Goal: Task Accomplishment & Management: Complete application form

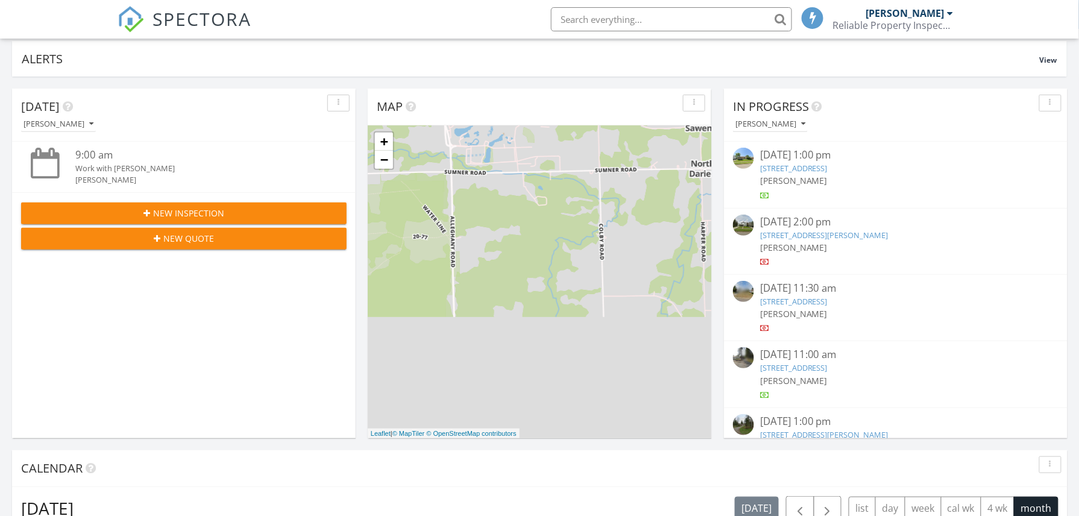
scroll to position [77, 0]
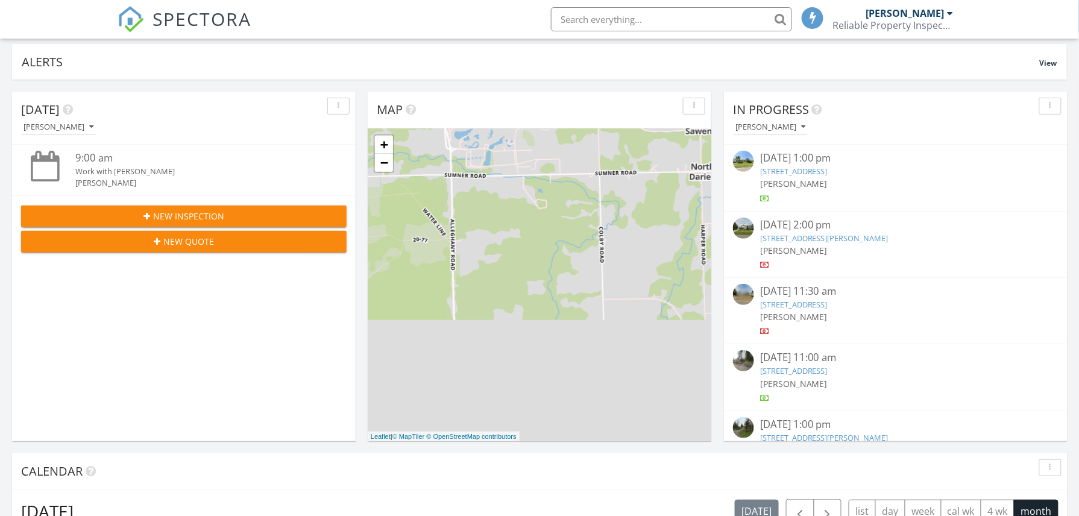
click at [200, 219] on span "New Inspection" at bounding box center [188, 216] width 71 height 13
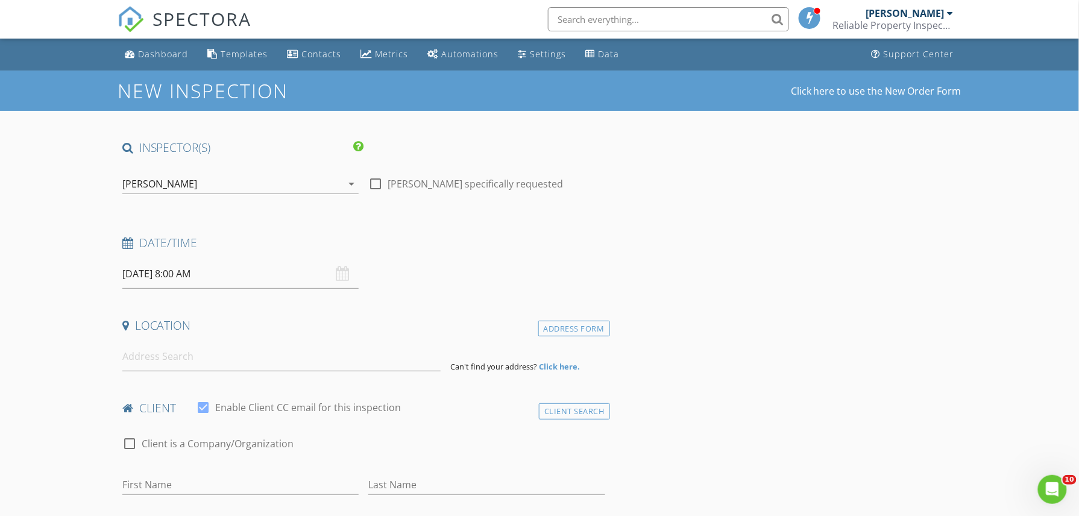
click at [171, 266] on input "[DATE] 8:00 AM" at bounding box center [240, 274] width 236 height 30
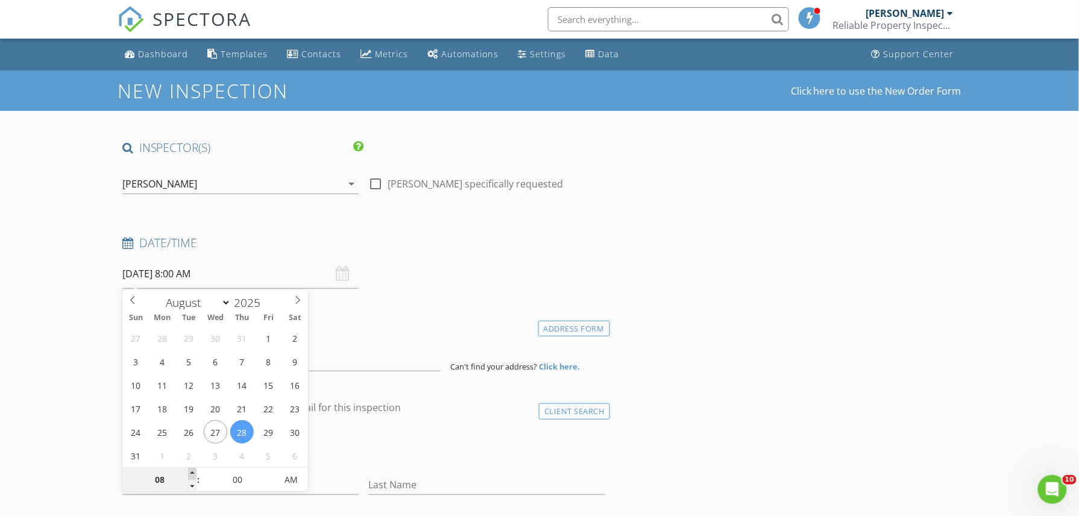
type input "09"
type input "[DATE] 9:00 AM"
click at [192, 474] on span at bounding box center [192, 474] width 8 height 12
type input "11"
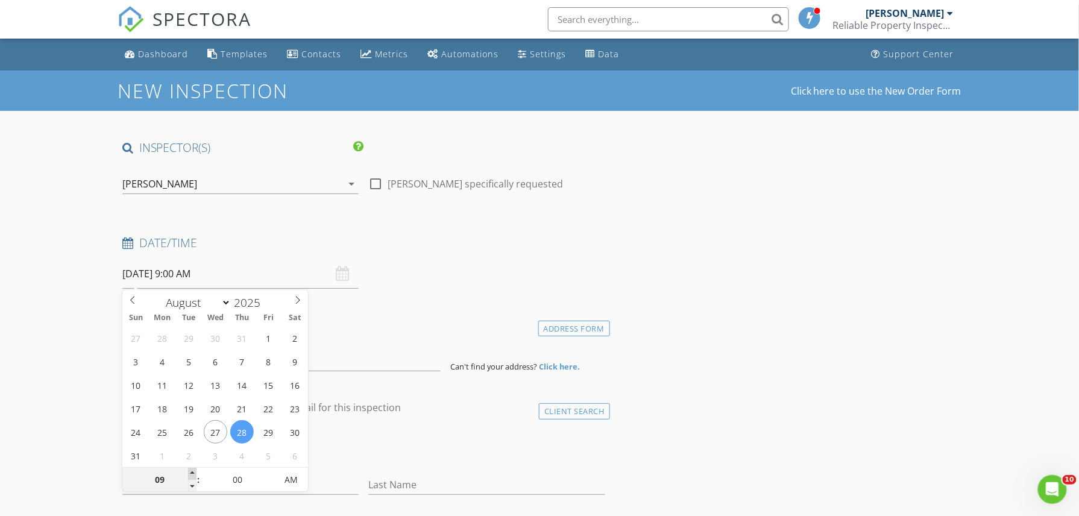
type input "[DATE] 11:00 AM"
click at [192, 473] on span at bounding box center [192, 474] width 8 height 12
type input "12"
type input "08/28/2025 12:00 PM"
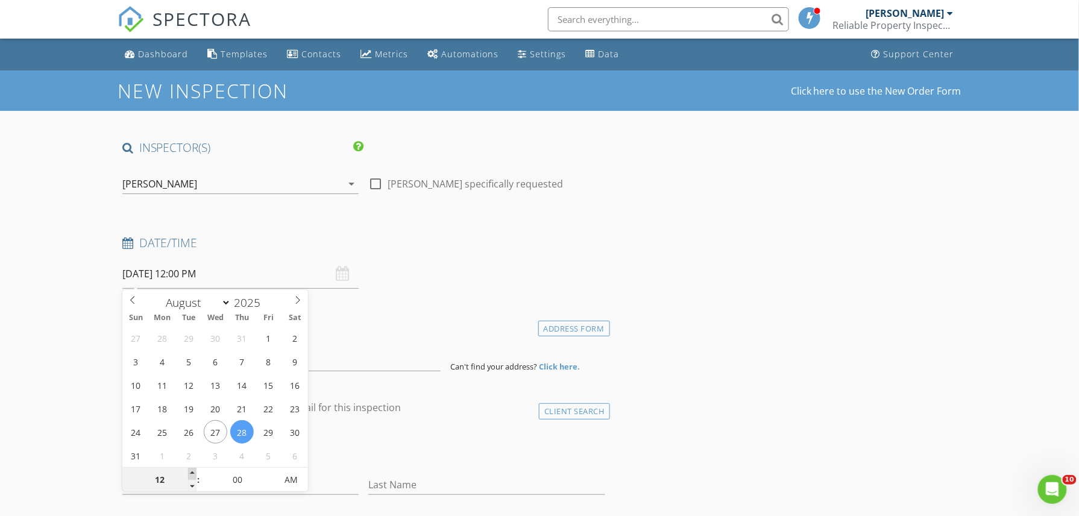
click at [192, 473] on span at bounding box center [192, 474] width 8 height 12
type input "01"
type input "08/28/2025 1:00 PM"
type input "02"
type input "08/28/2025 2:00 PM"
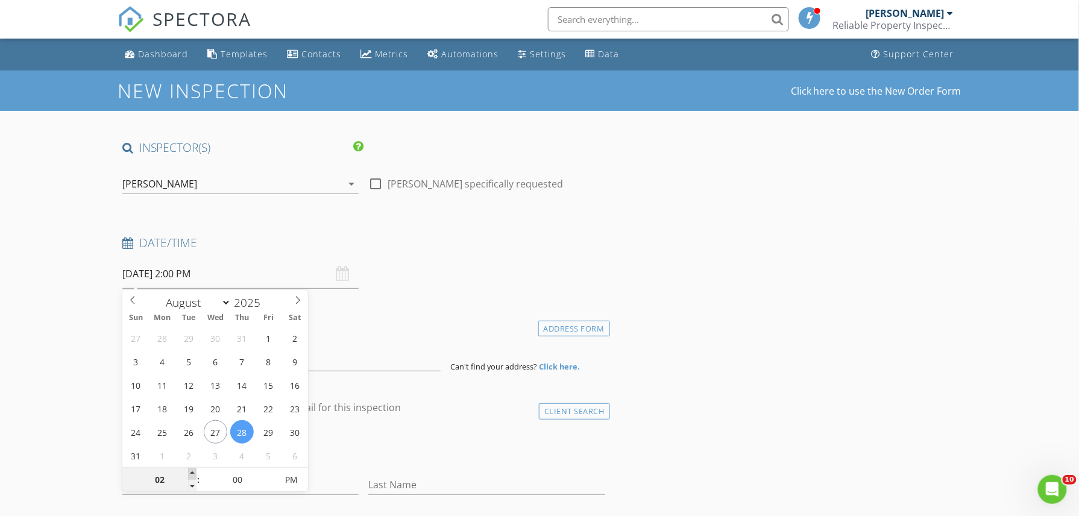
click at [192, 471] on span at bounding box center [192, 474] width 8 height 12
type input "03"
type input "08/28/2025 3:00 PM"
click at [192, 471] on span at bounding box center [192, 474] width 8 height 12
type input "04"
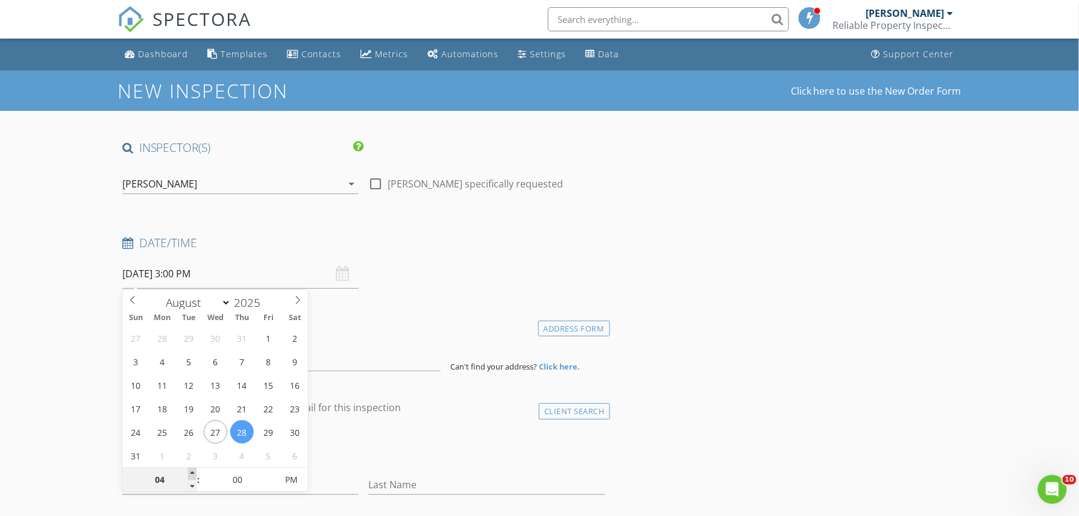
type input "08/28/2025 4:00 PM"
click at [192, 471] on span at bounding box center [192, 474] width 8 height 12
type input "05"
type input "08/28/2025 5:00 PM"
click at [193, 471] on span at bounding box center [192, 474] width 8 height 12
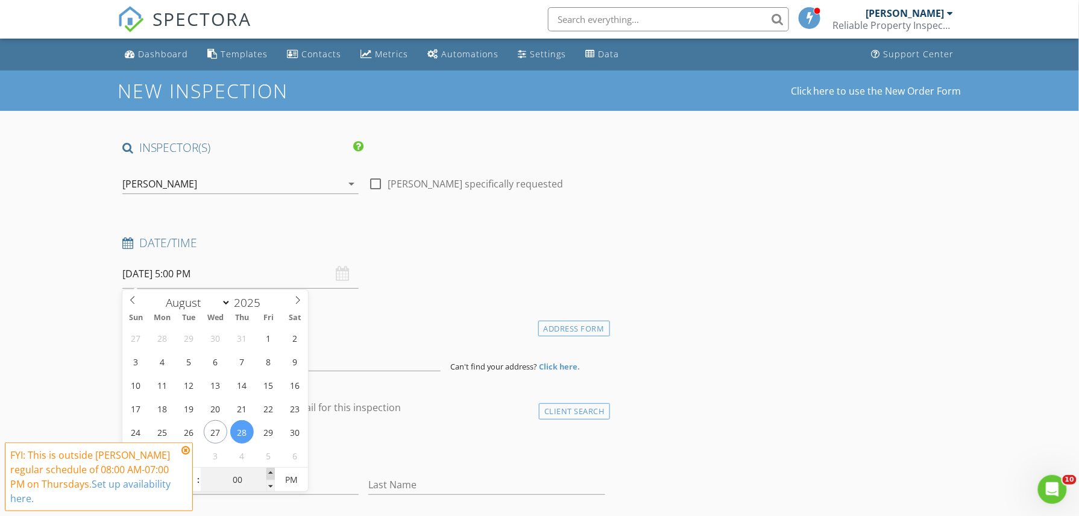
type input "05"
type input "08/28/2025 5:05 PM"
click at [271, 476] on span at bounding box center [270, 474] width 8 height 12
type input "10"
type input "08/28/2025 5:10 PM"
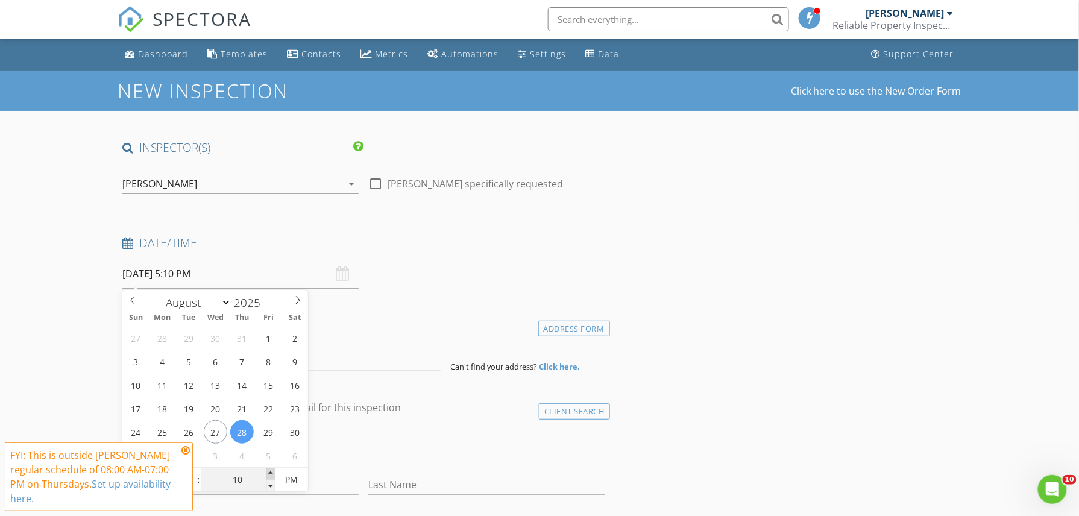
click at [271, 476] on span at bounding box center [270, 474] width 8 height 12
type input "15"
type input "08/28/2025 5:15 PM"
click at [271, 476] on span at bounding box center [270, 474] width 8 height 12
type input "20"
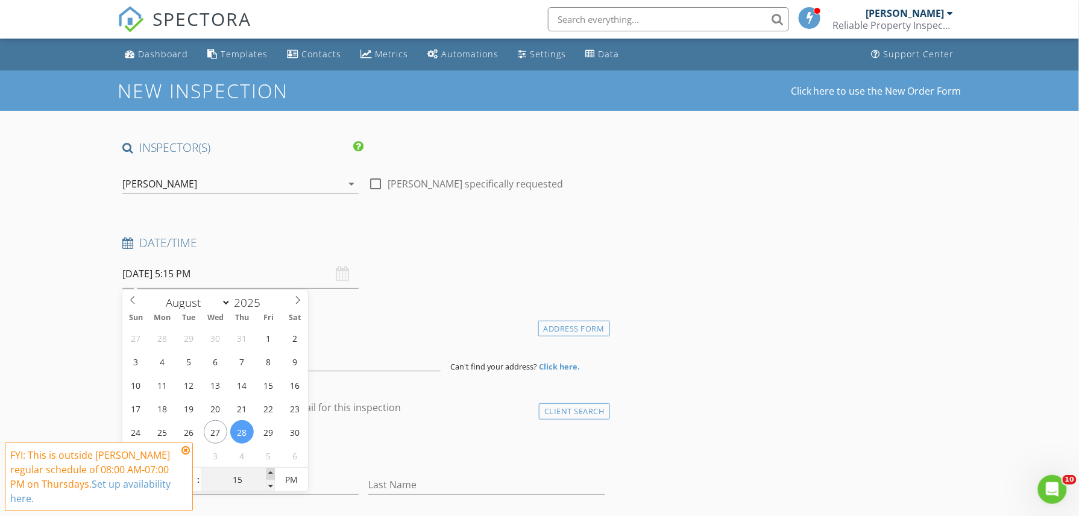
type input "08/28/2025 5:20 PM"
click at [271, 476] on span at bounding box center [270, 474] width 8 height 12
type input "25"
type input "08/28/2025 5:25 PM"
click at [271, 476] on span at bounding box center [270, 474] width 8 height 12
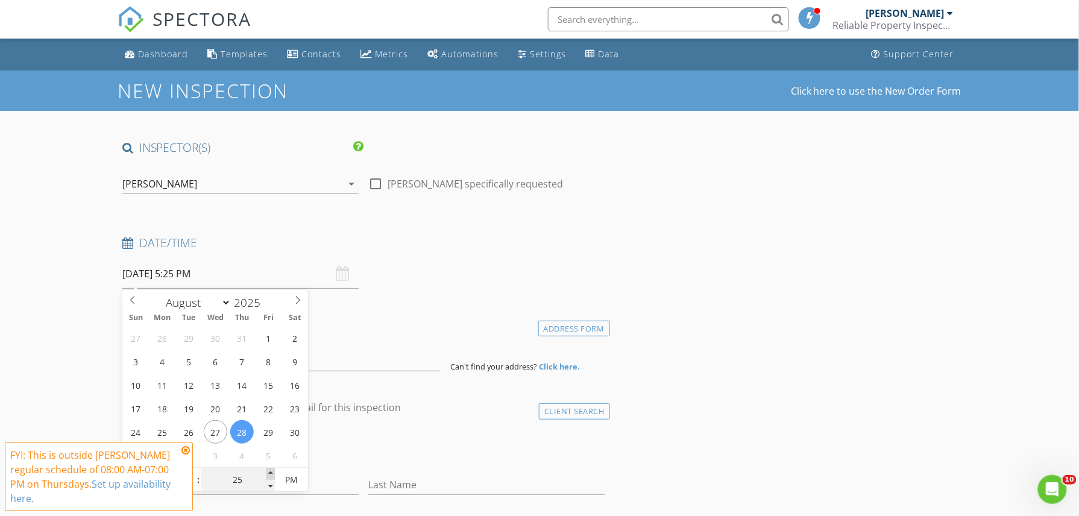
type input "30"
type input "08/28/2025 5:30 PM"
click at [271, 476] on span at bounding box center [270, 474] width 8 height 12
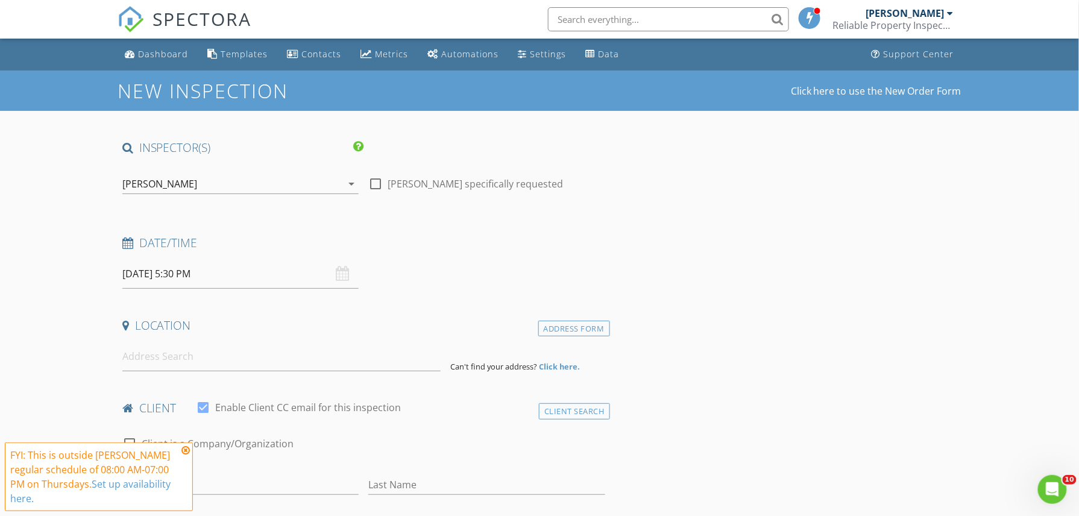
click at [175, 360] on input at bounding box center [281, 357] width 318 height 30
click at [184, 447] on icon at bounding box center [185, 450] width 8 height 10
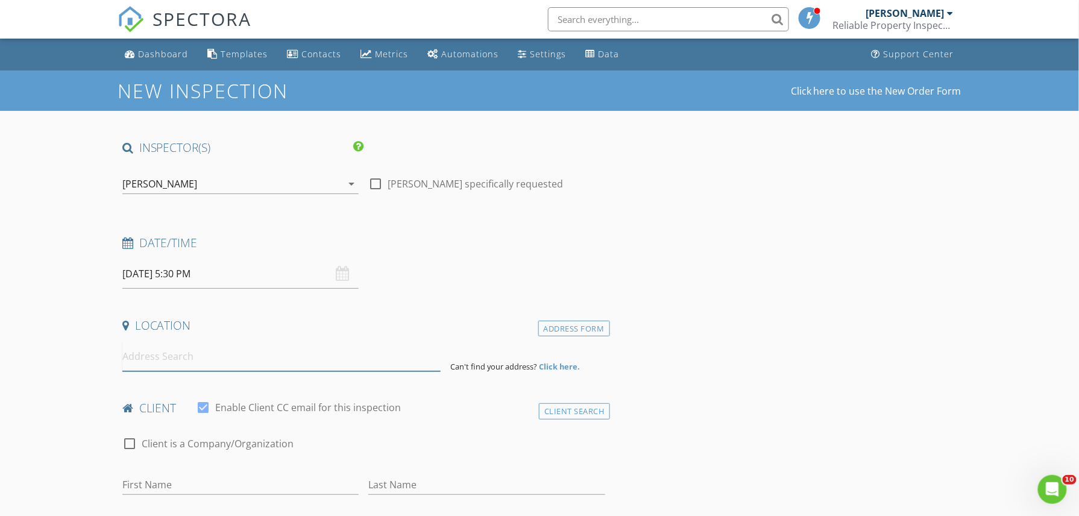
click at [138, 354] on input at bounding box center [281, 357] width 318 height 30
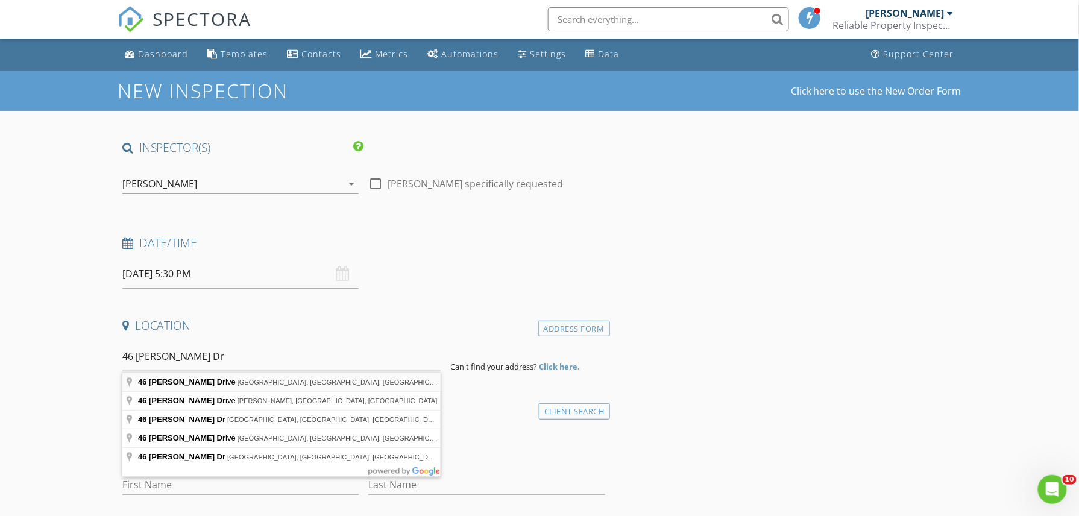
type input "46 Endicott Drive, Buffalo, NY, USA"
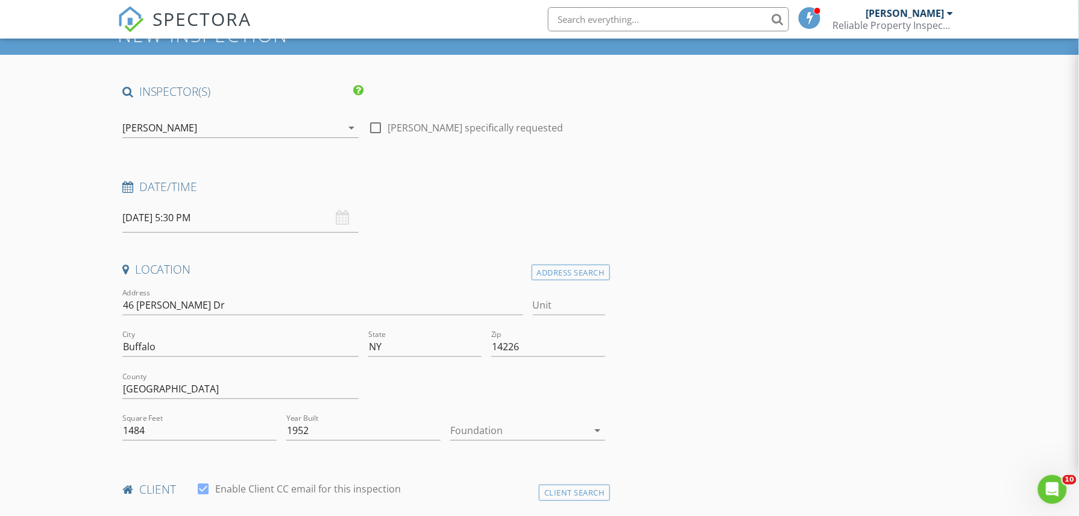
scroll to position [80, 0]
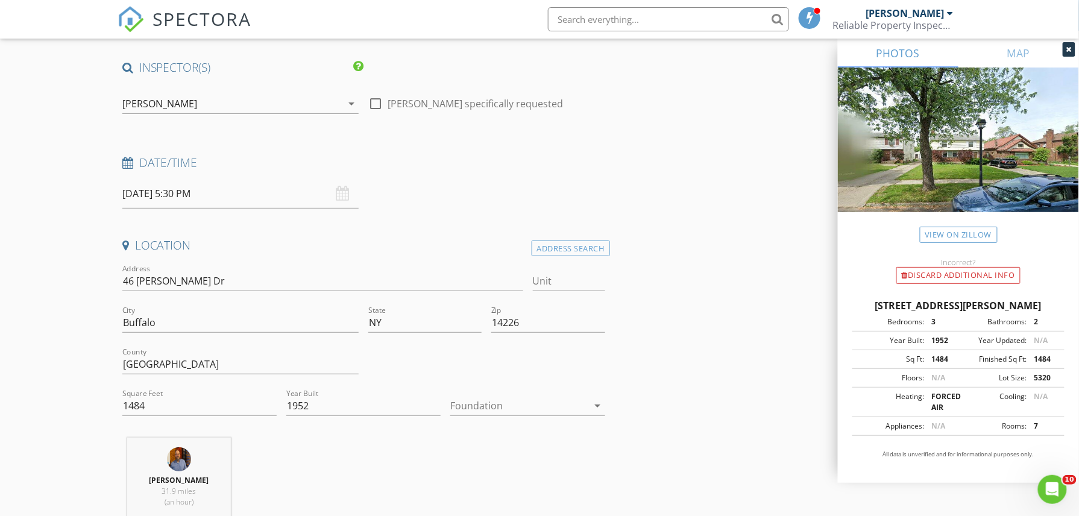
click at [550, 410] on div at bounding box center [518, 405] width 137 height 19
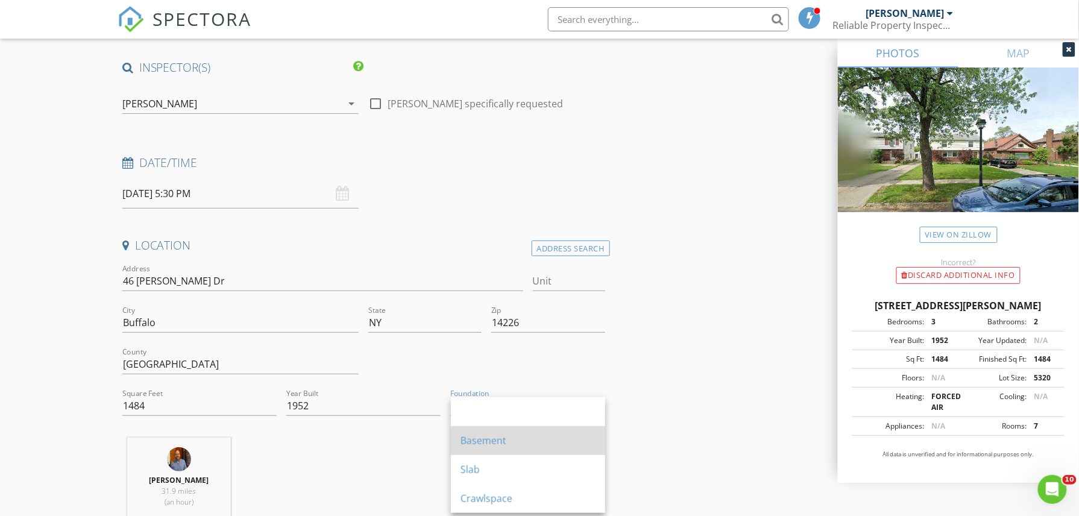
click at [532, 441] on div "Basement" at bounding box center [527, 440] width 135 height 14
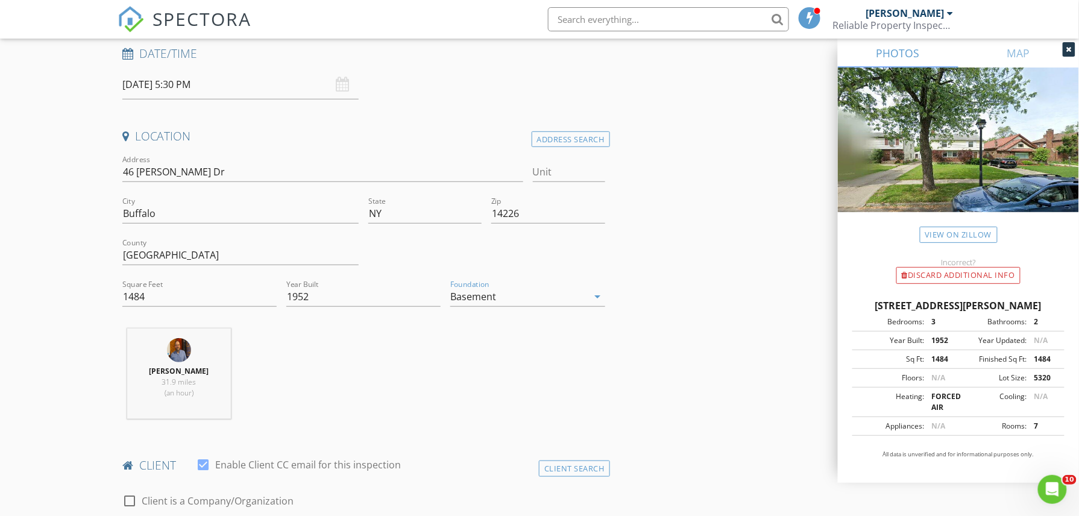
scroll to position [160, 0]
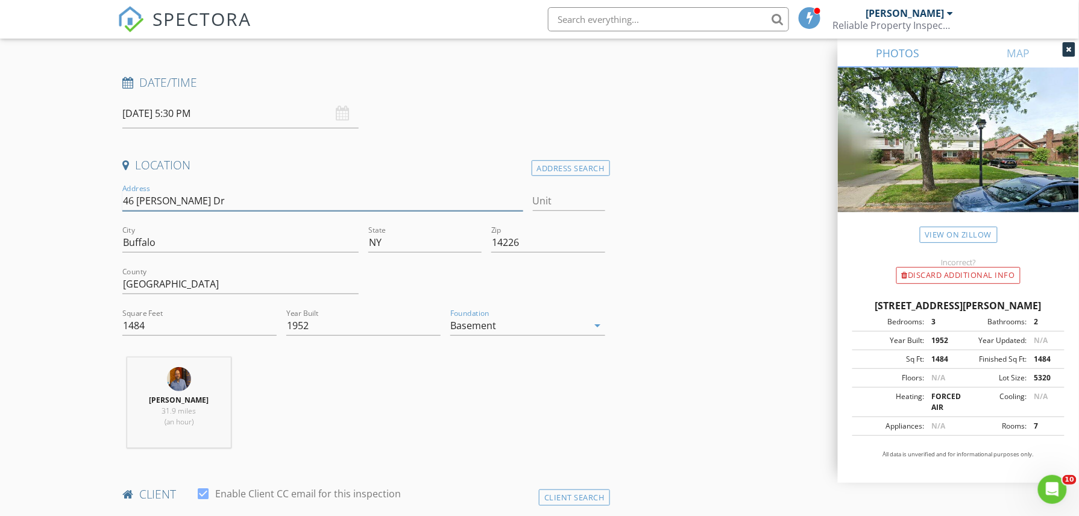
drag, startPoint x: 187, startPoint y: 201, endPoint x: 102, endPoint y: 204, distance: 84.4
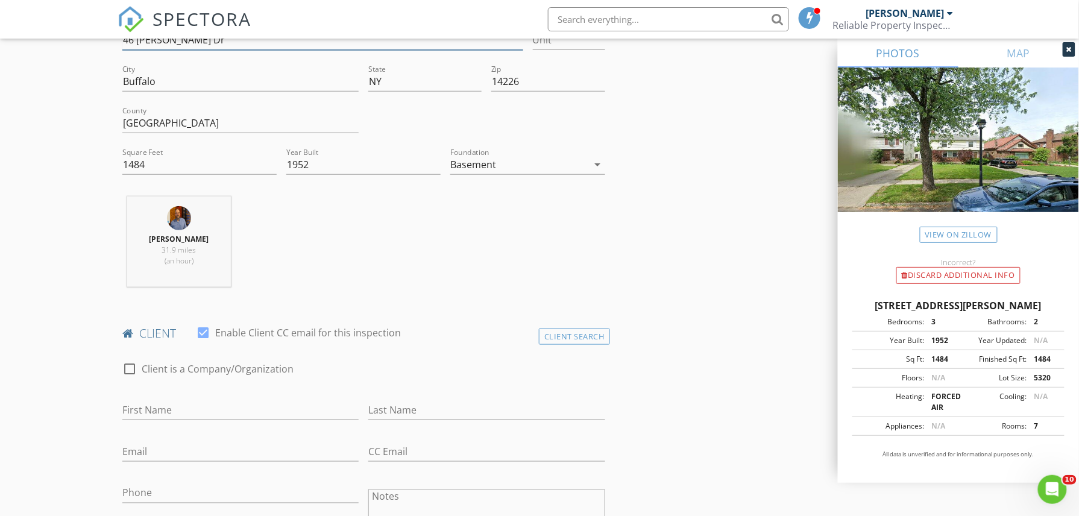
scroll to position [401, 0]
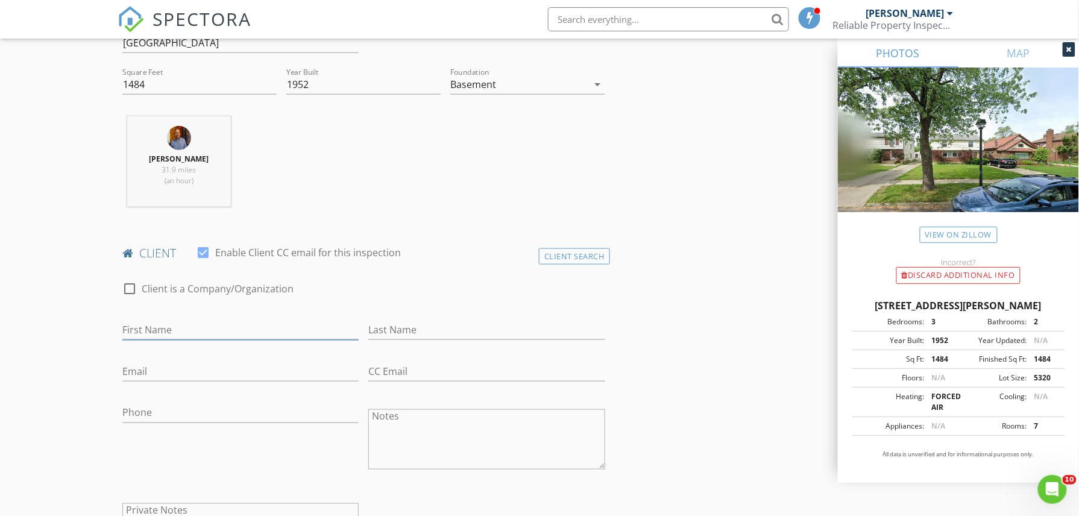
click at [155, 331] on input "First Name" at bounding box center [240, 330] width 236 height 20
click at [584, 263] on div "Client Search" at bounding box center [574, 256] width 71 height 16
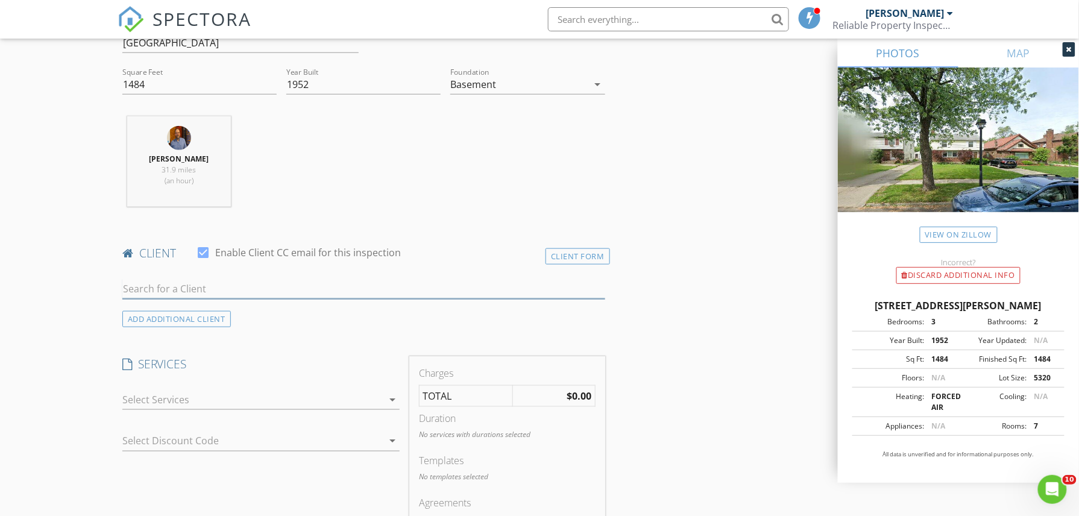
click at [165, 281] on input "text" at bounding box center [363, 289] width 483 height 20
type input "Richard"
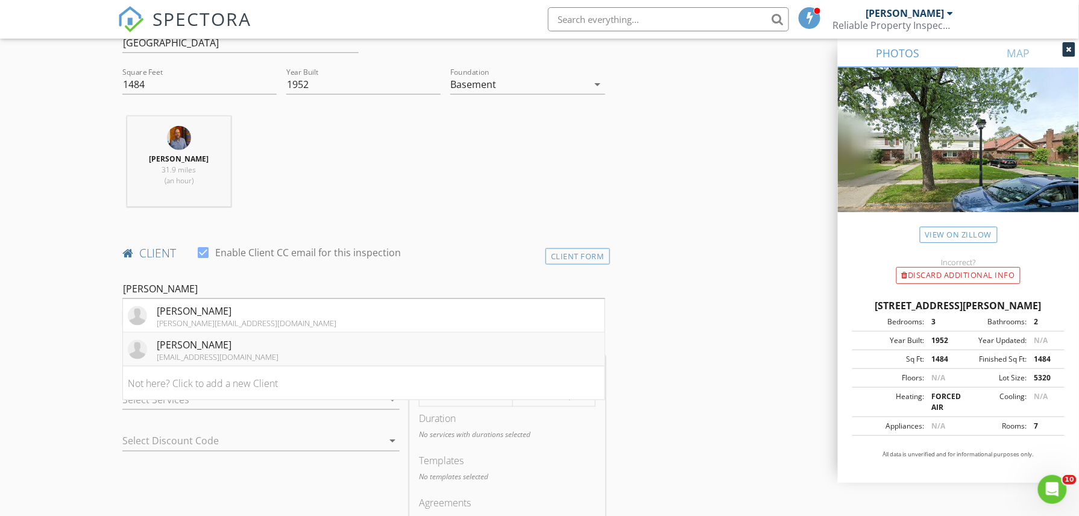
click at [187, 345] on div "Richard Reese" at bounding box center [218, 345] width 122 height 14
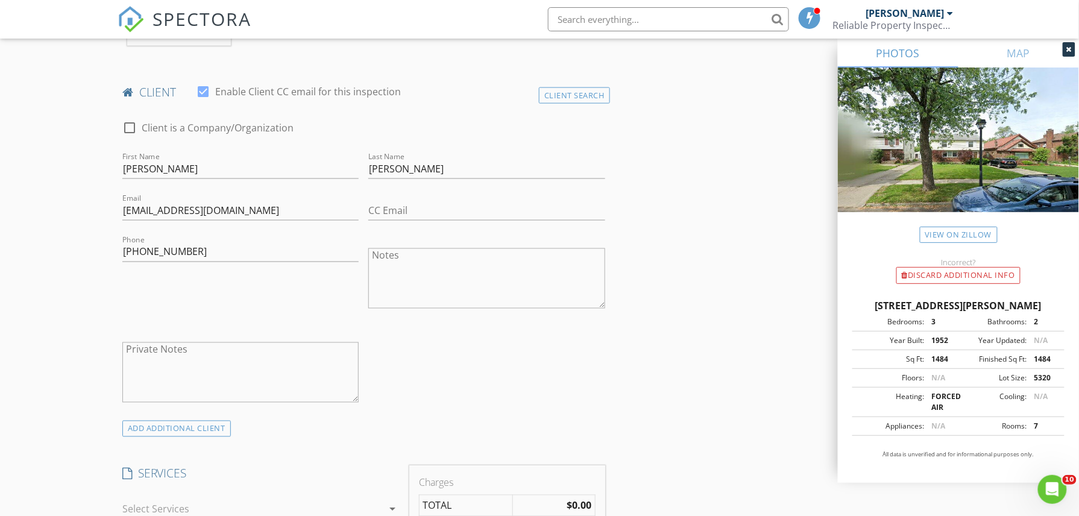
scroll to position [642, 0]
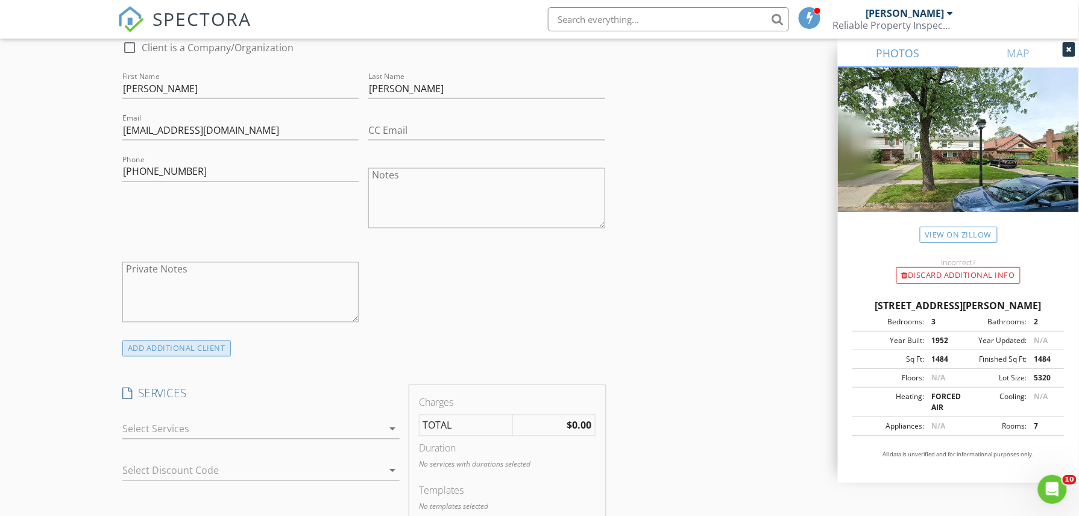
click at [206, 347] on div "ADD ADDITIONAL client" at bounding box center [176, 349] width 108 height 16
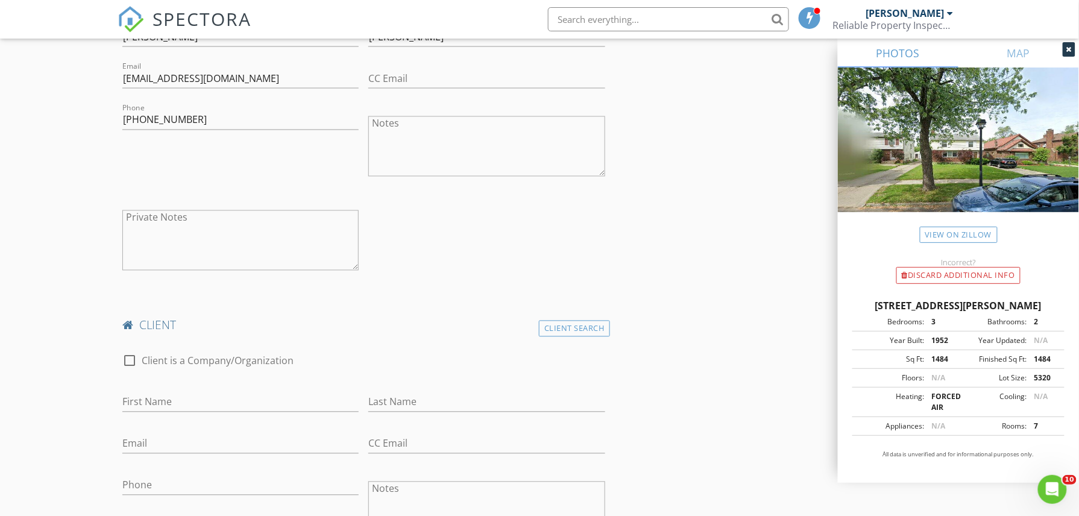
scroll to position [723, 0]
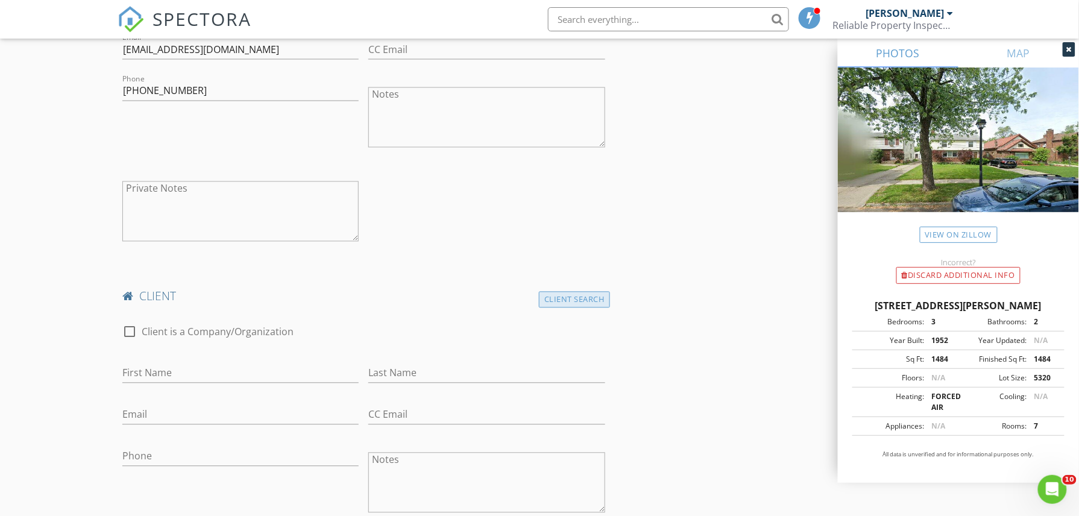
click at [601, 300] on div "Client Search" at bounding box center [574, 300] width 71 height 16
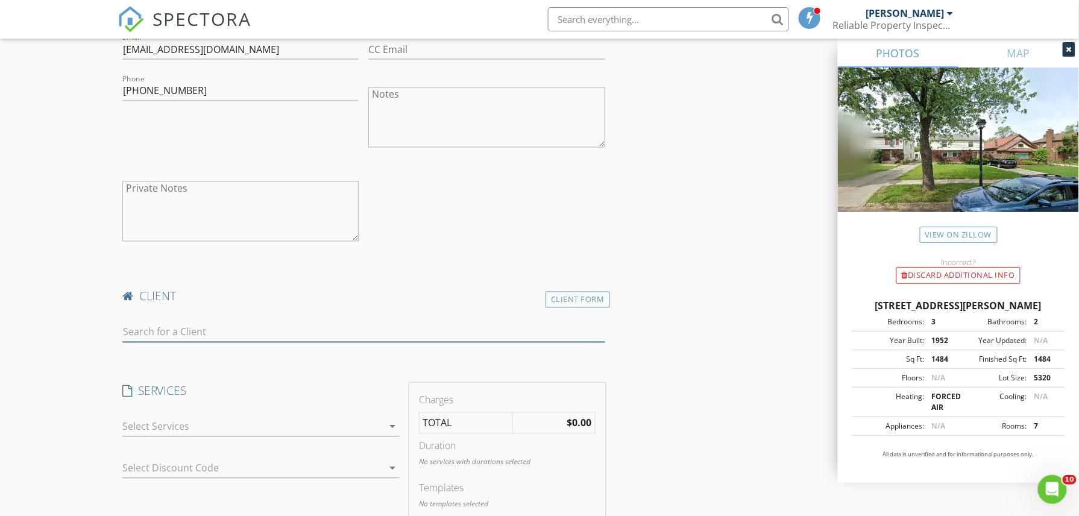
click at [247, 336] on input "text" at bounding box center [363, 332] width 483 height 20
type input "Christin"
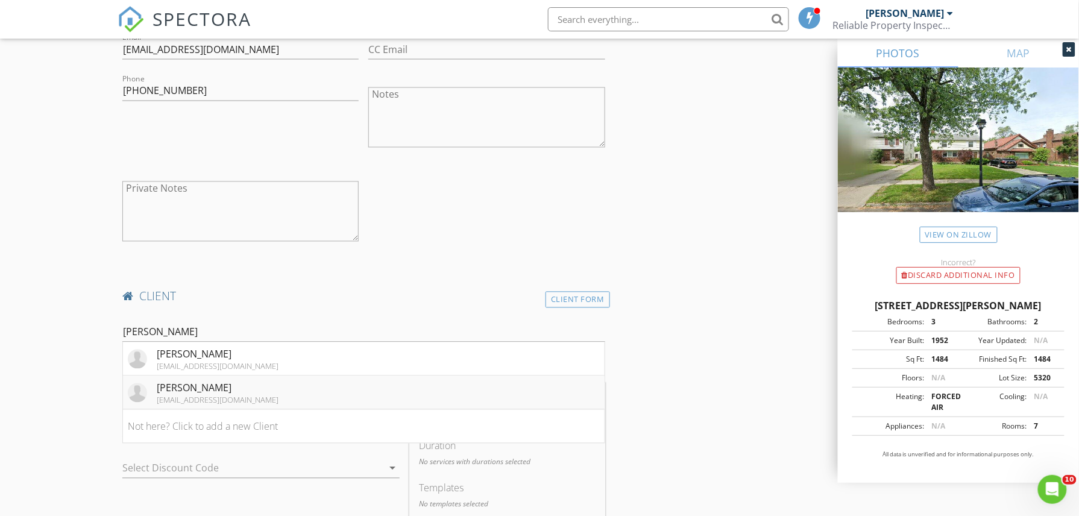
click at [218, 394] on div "Christina Reese" at bounding box center [218, 388] width 122 height 14
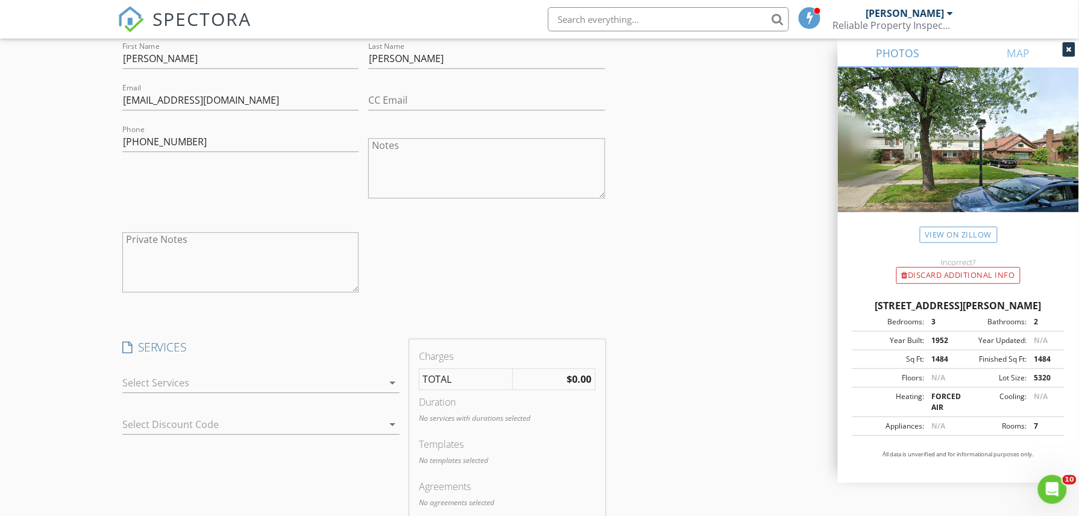
scroll to position [1125, 0]
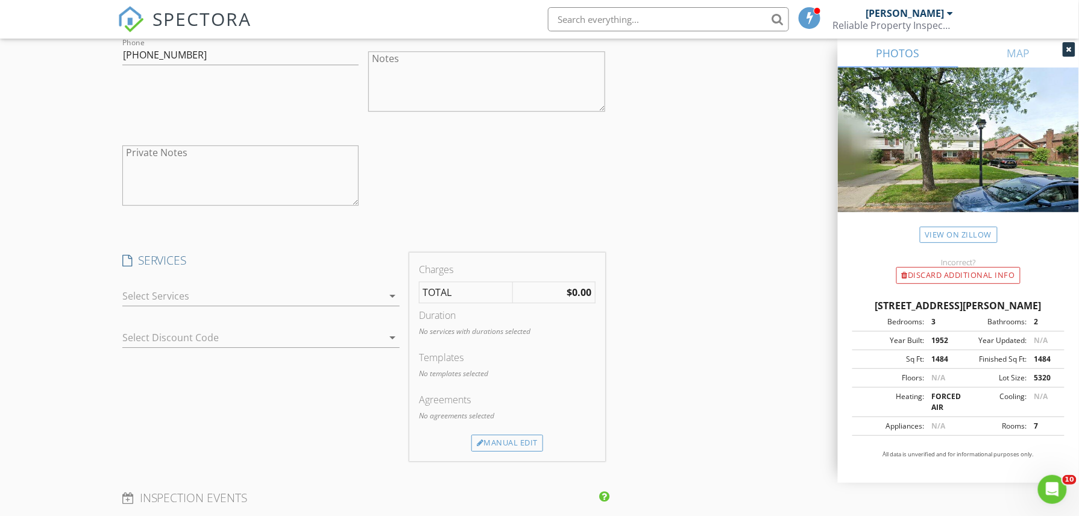
click at [280, 304] on div at bounding box center [252, 295] width 260 height 19
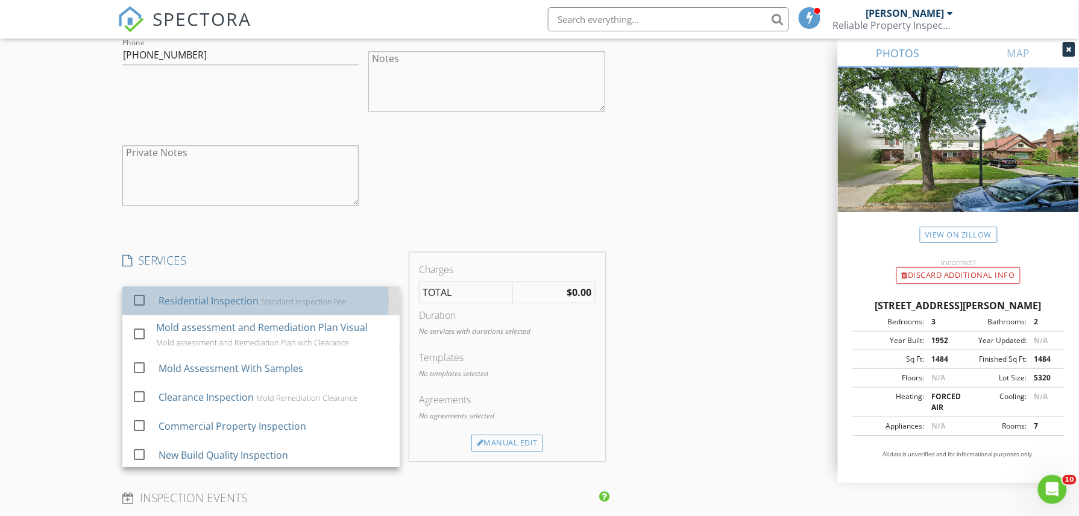
click at [269, 306] on div "Standard Inspection Fee" at bounding box center [303, 302] width 85 height 10
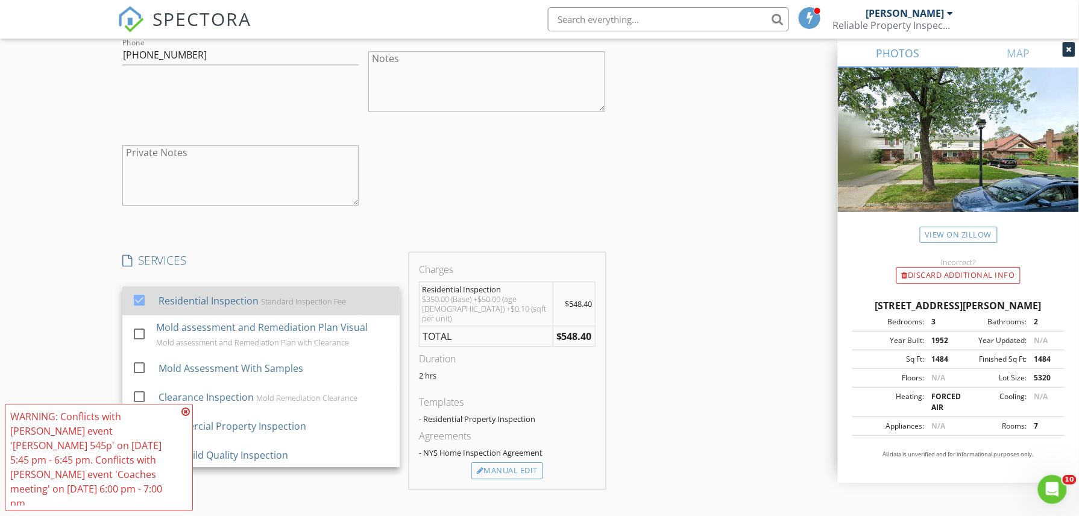
scroll to position [2, 0]
click at [29, 261] on div "New Inspection Click here to use the New Order Form INSPECTOR(S) check_box Greg…" at bounding box center [539, 171] width 1079 height 2451
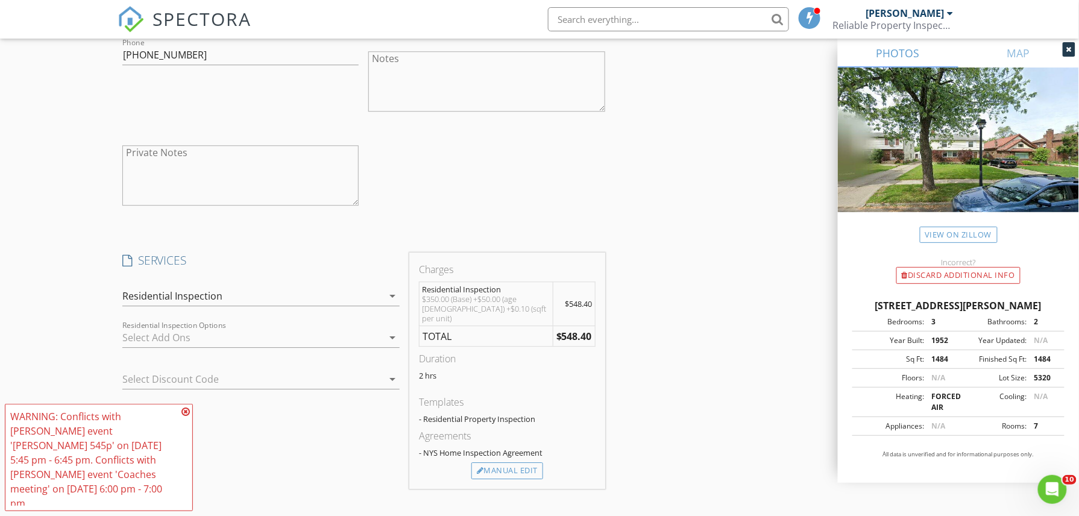
click at [275, 331] on div at bounding box center [252, 337] width 260 height 19
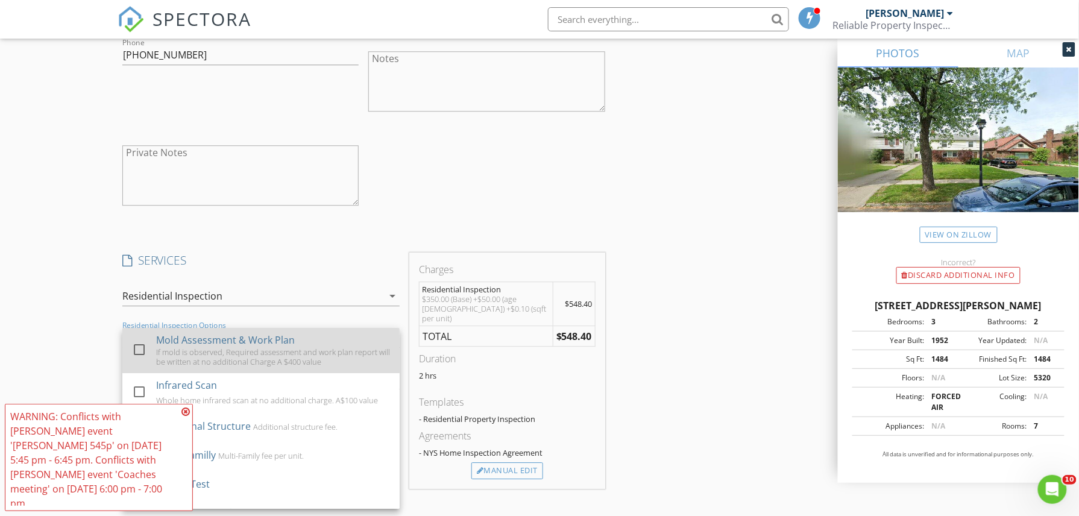
click at [143, 347] on div at bounding box center [139, 349] width 20 height 20
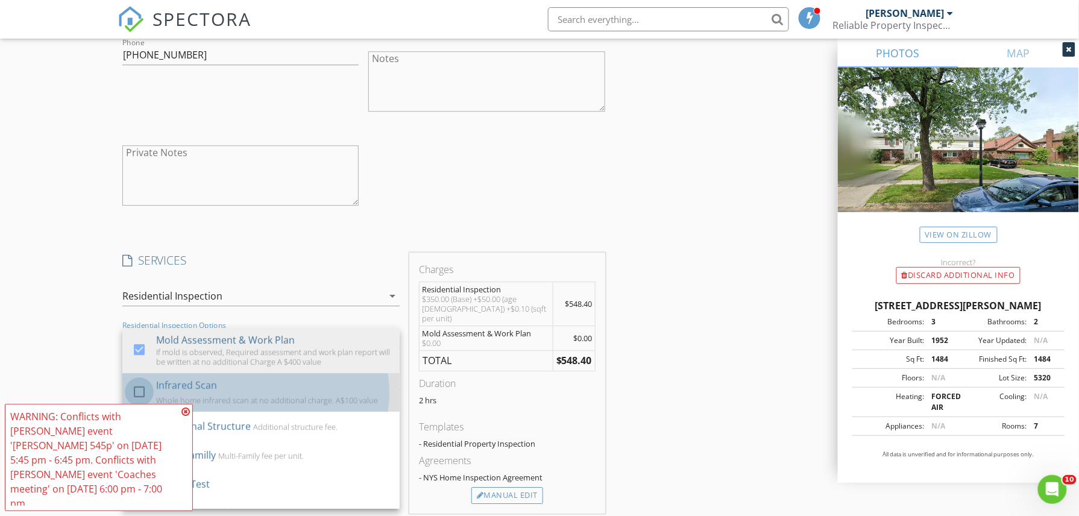
click at [139, 385] on div at bounding box center [139, 392] width 20 height 20
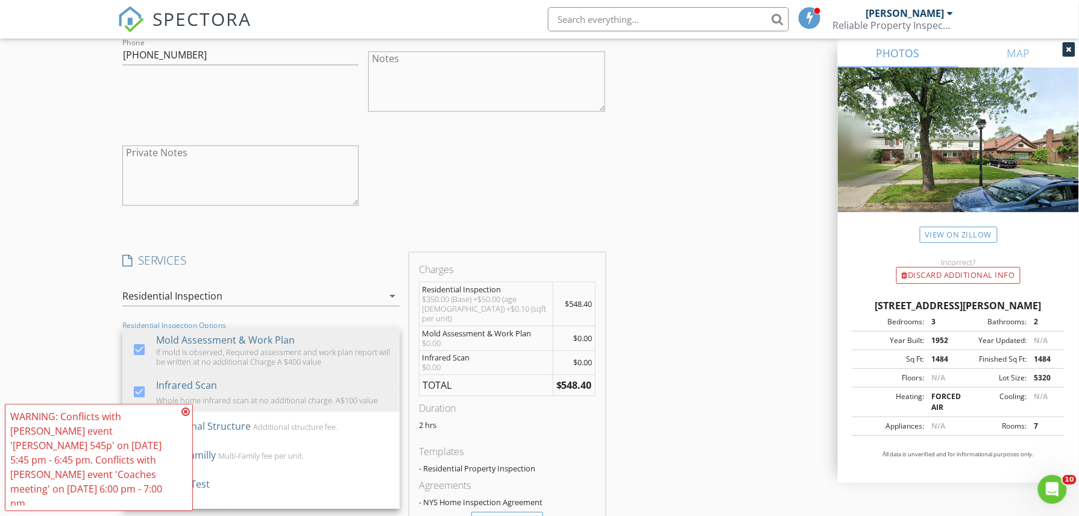
click at [184, 416] on icon at bounding box center [185, 412] width 8 height 10
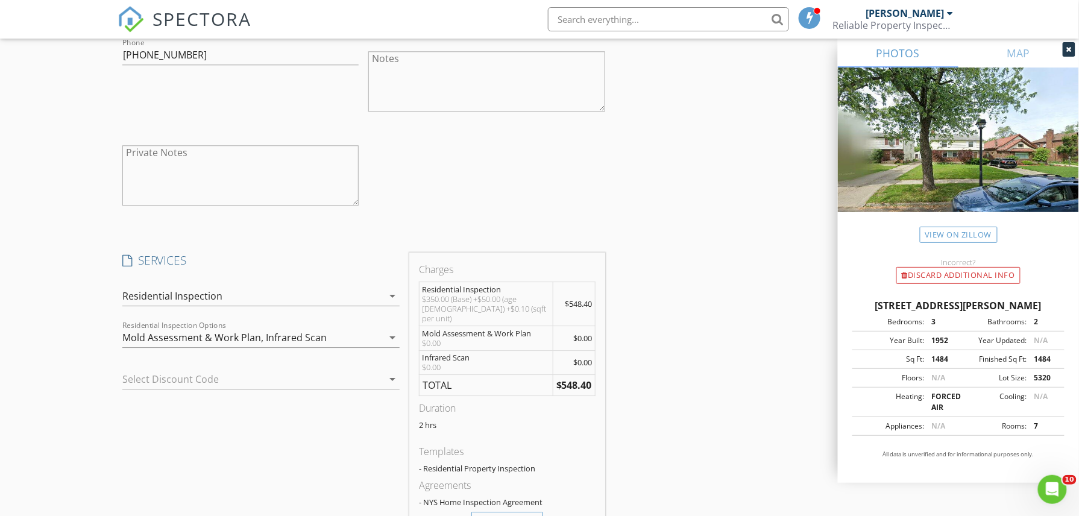
scroll to position [1205, 0]
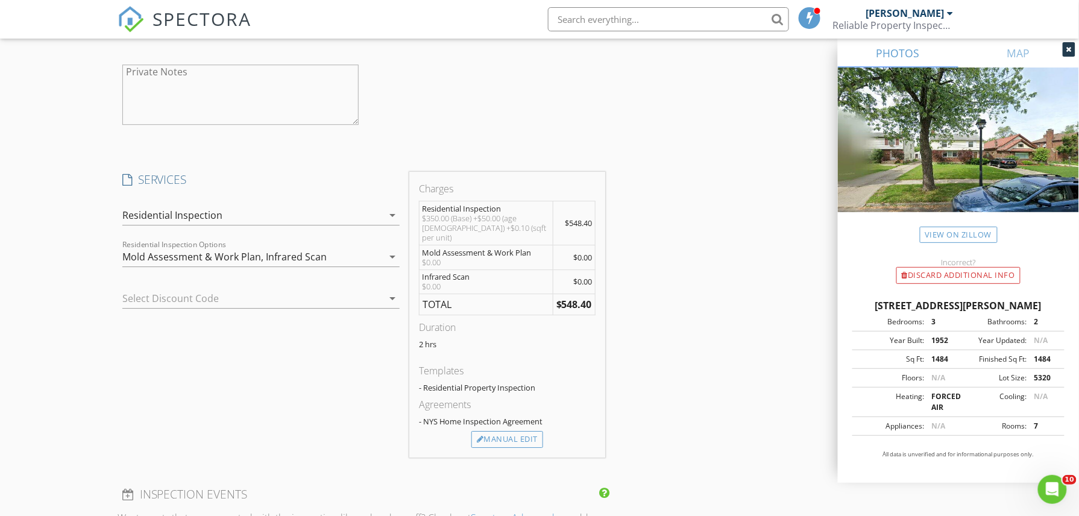
click at [234, 262] on div "Mold Assessment & Work Plan," at bounding box center [192, 256] width 141 height 11
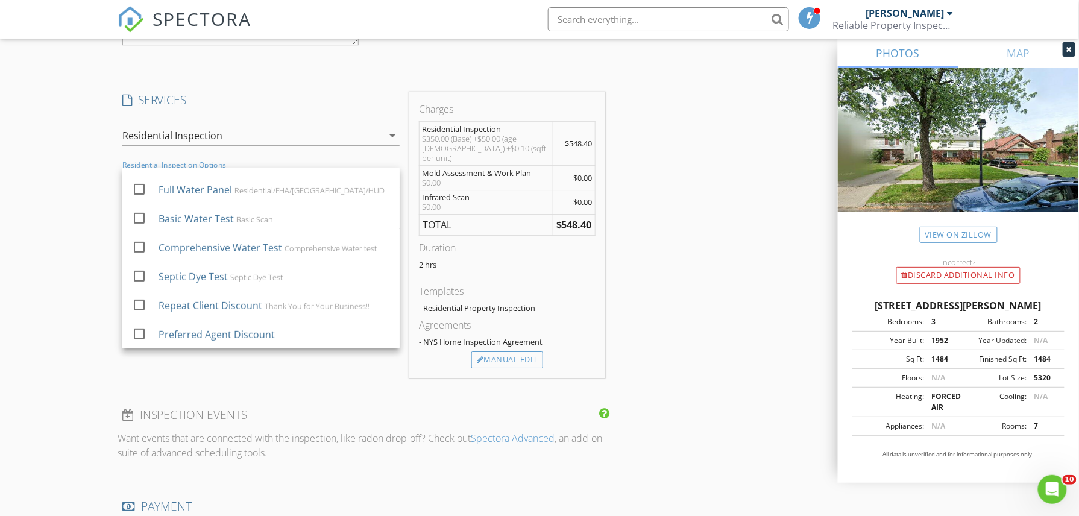
scroll to position [1366, 0]
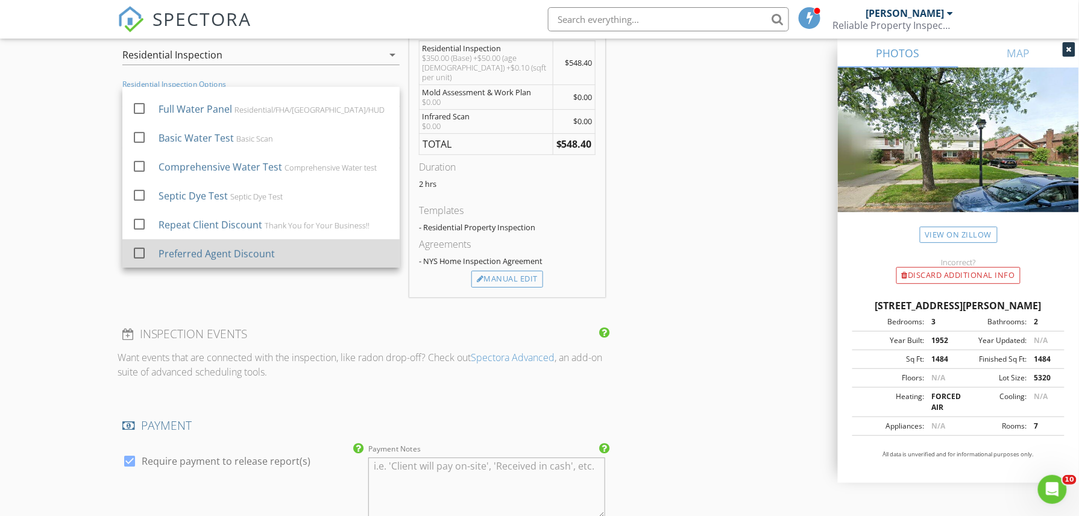
click at [177, 252] on div "Preferred Agent Discount" at bounding box center [217, 254] width 116 height 14
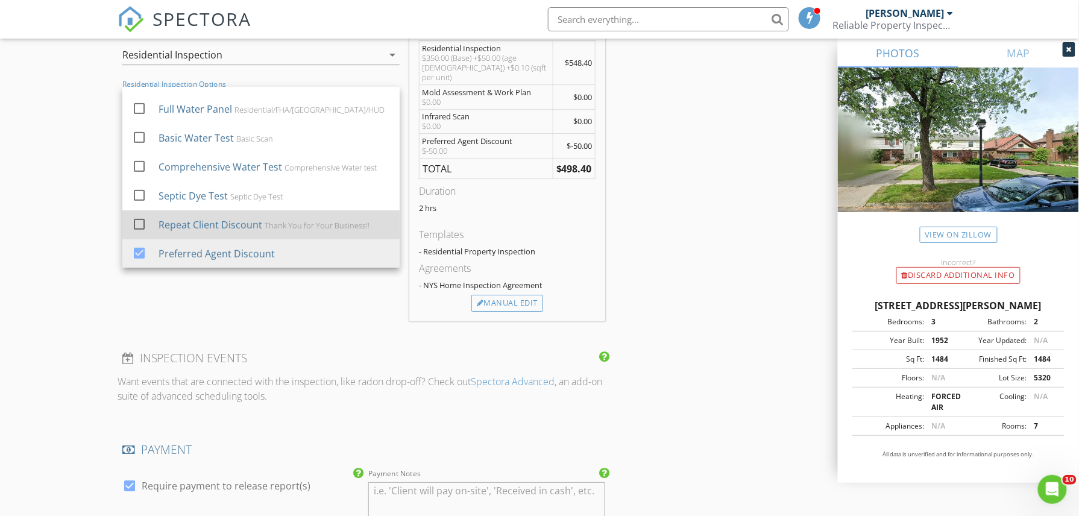
click at [136, 222] on div at bounding box center [139, 224] width 20 height 20
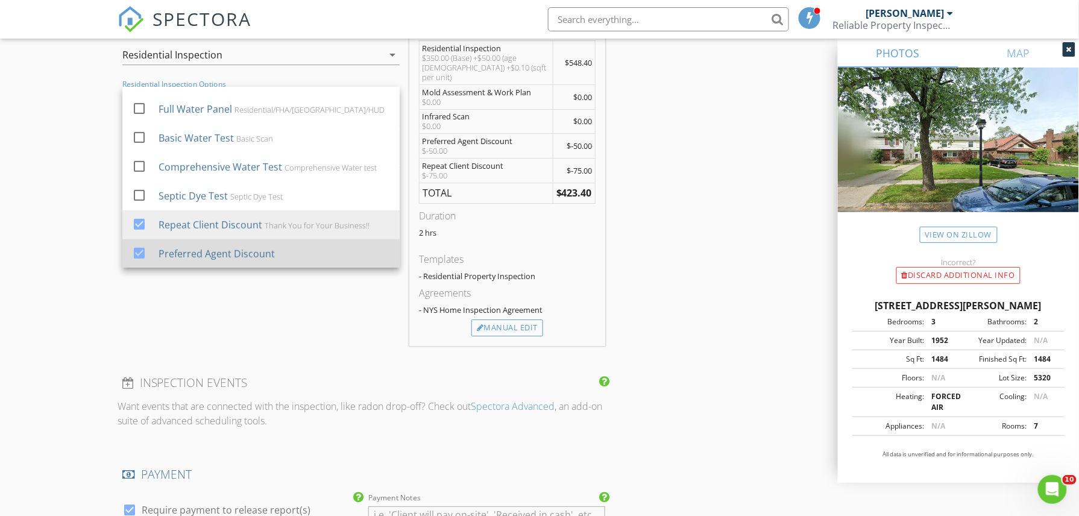
click at [135, 249] on div at bounding box center [139, 253] width 20 height 20
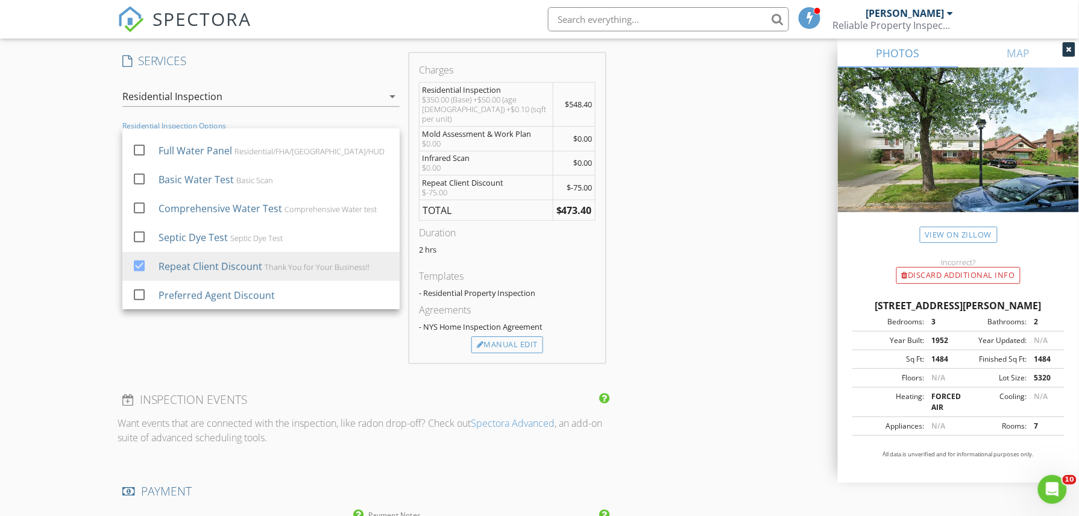
scroll to position [1286, 0]
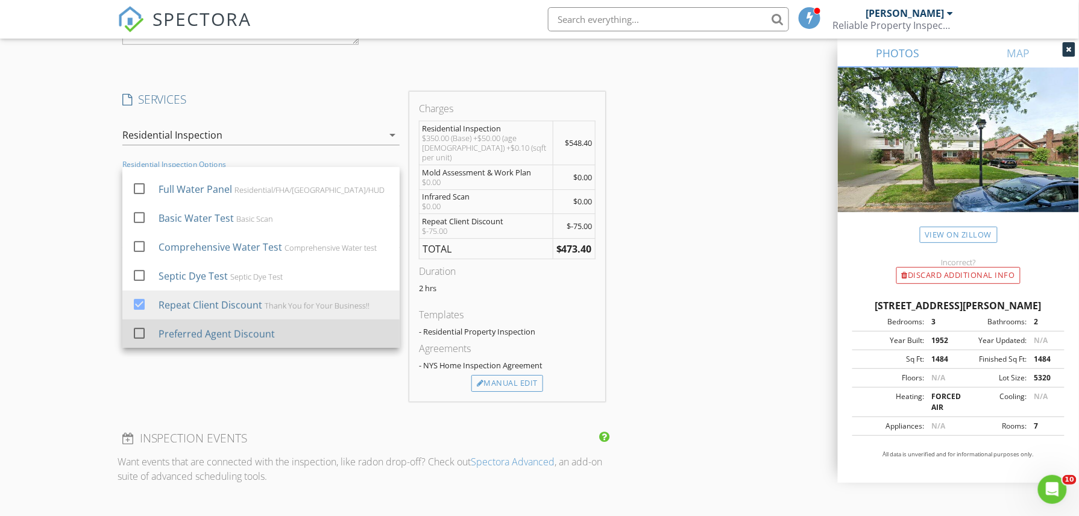
click at [134, 336] on div at bounding box center [139, 333] width 20 height 20
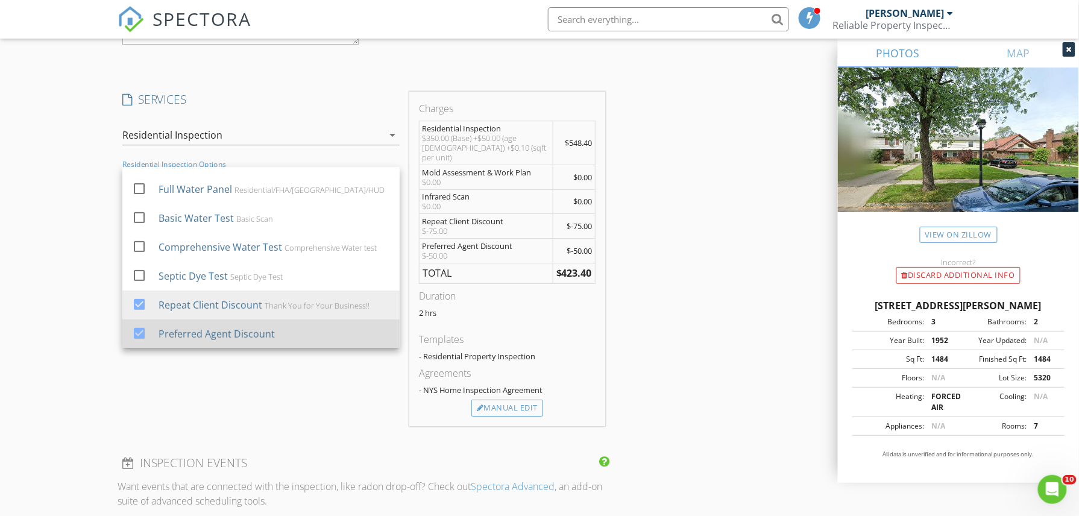
click at [134, 336] on div at bounding box center [139, 333] width 20 height 20
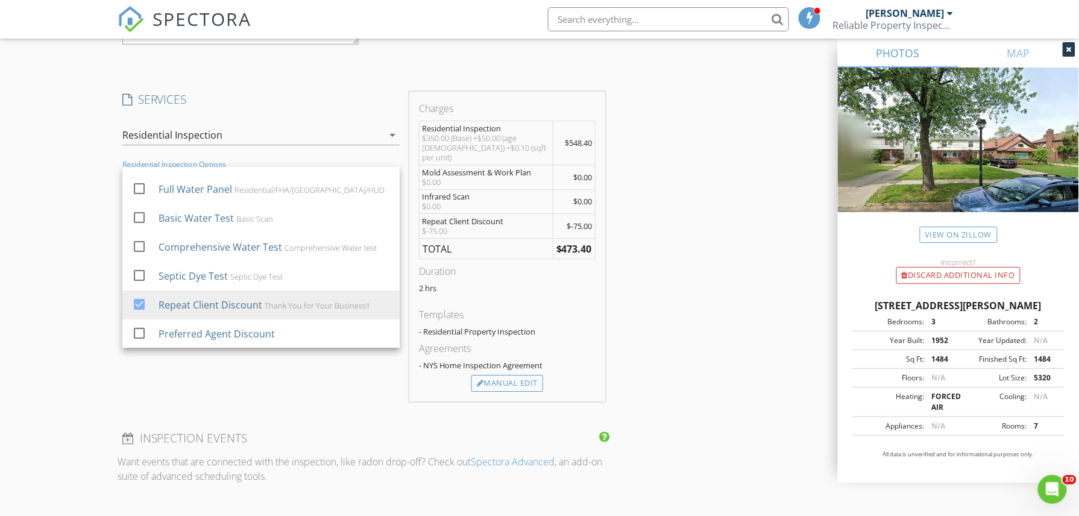
click at [579, 221] on span "$-75.00" at bounding box center [579, 226] width 25 height 11
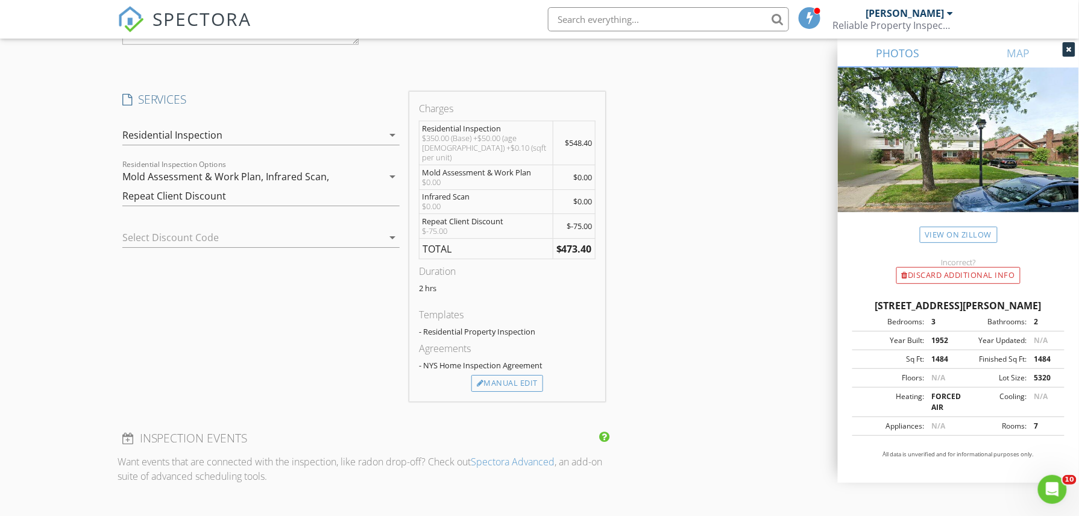
click at [303, 234] on div at bounding box center [243, 237] width 243 height 19
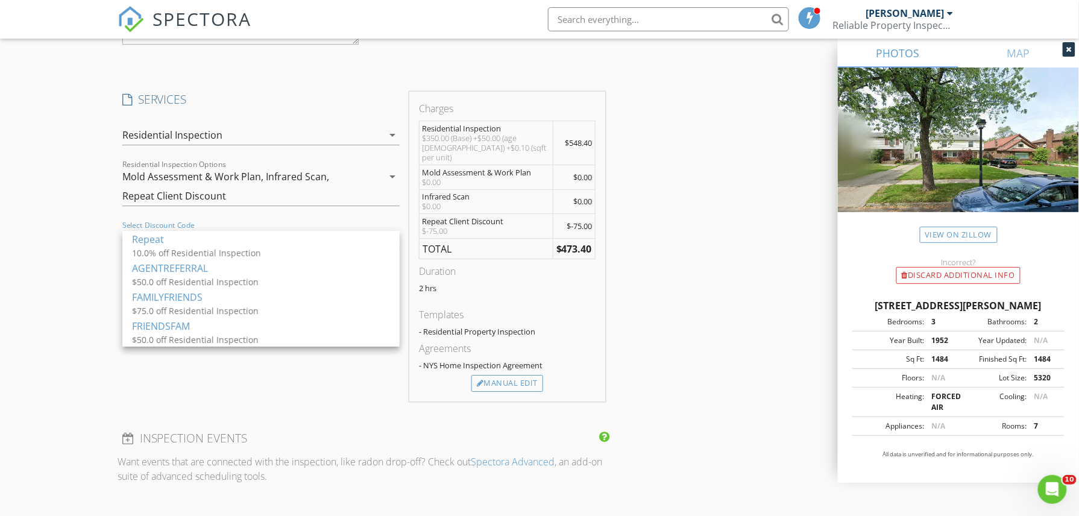
drag, startPoint x: 980, startPoint y: 266, endPoint x: 922, endPoint y: 253, distance: 59.4
click at [979, 267] on div "Discard Additional info" at bounding box center [958, 275] width 124 height 17
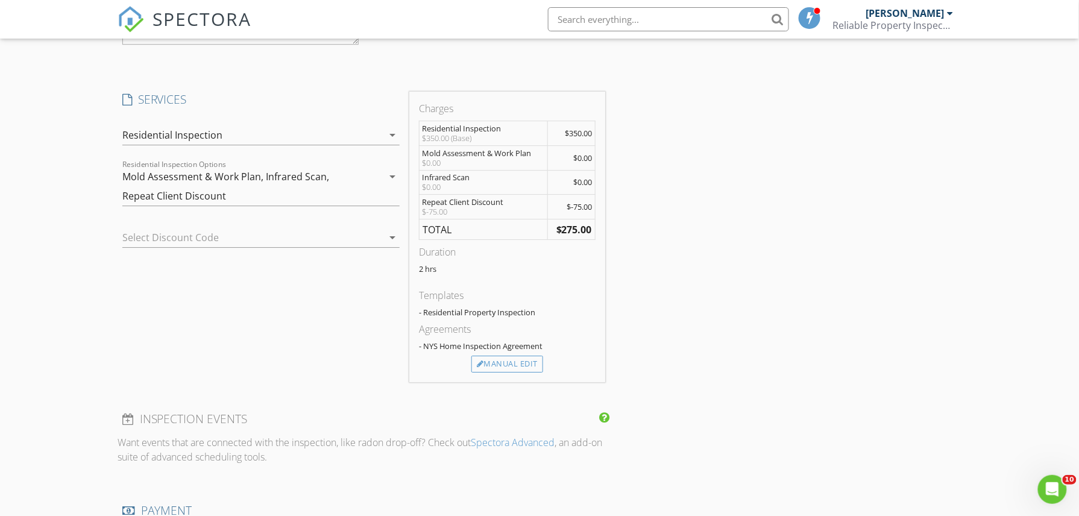
click at [277, 195] on div "Mold Assessment & Work Plan, Infrared Scan, Repeat Client Discount" at bounding box center [252, 186] width 260 height 39
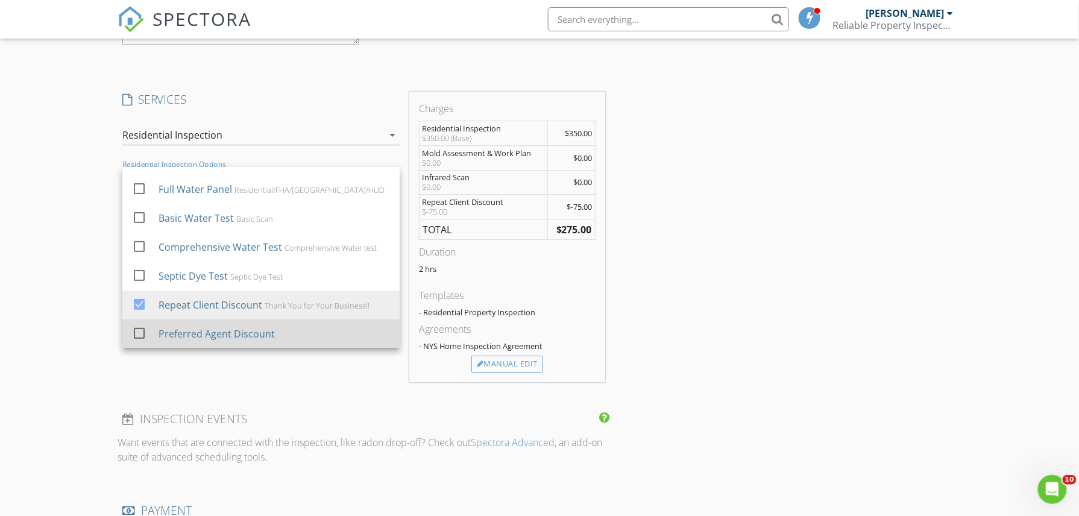
click at [217, 331] on div "Preferred Agent Discount" at bounding box center [217, 334] width 116 height 14
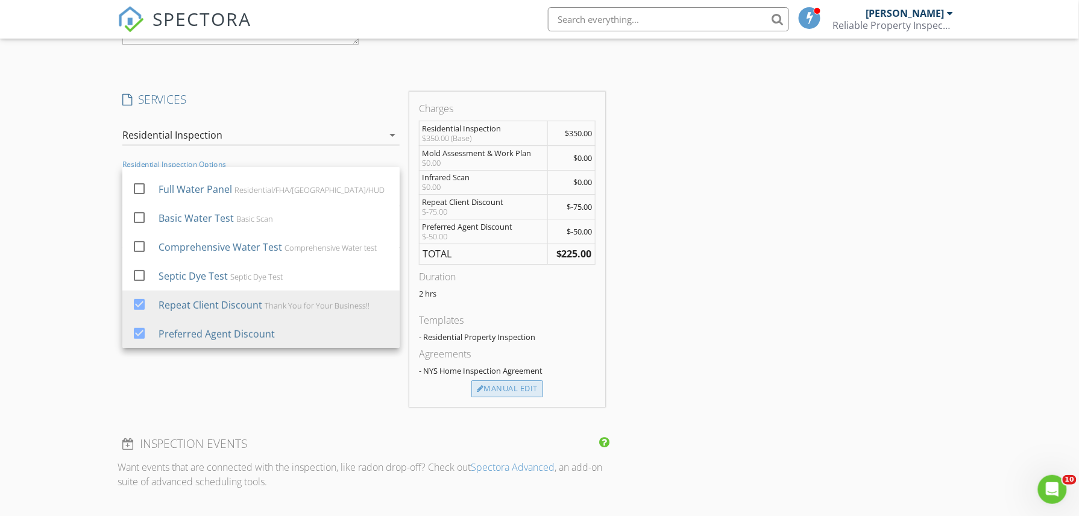
click at [488, 391] on div "Manual Edit" at bounding box center [507, 388] width 72 height 17
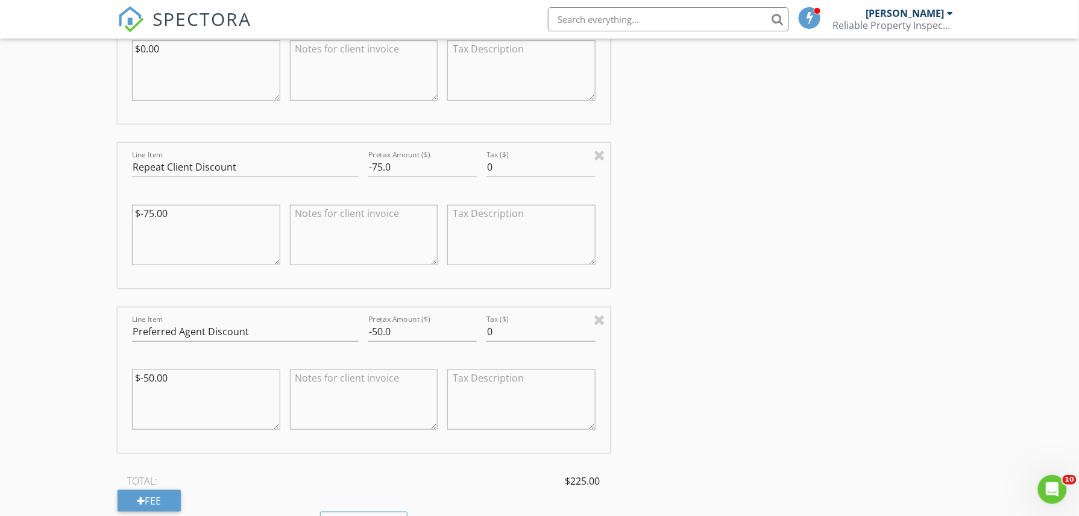
scroll to position [1848, 0]
click at [384, 166] on input "-75.0" at bounding box center [422, 167] width 108 height 20
type input "-50.0"
click at [383, 331] on input "-50.0" at bounding box center [422, 331] width 108 height 20
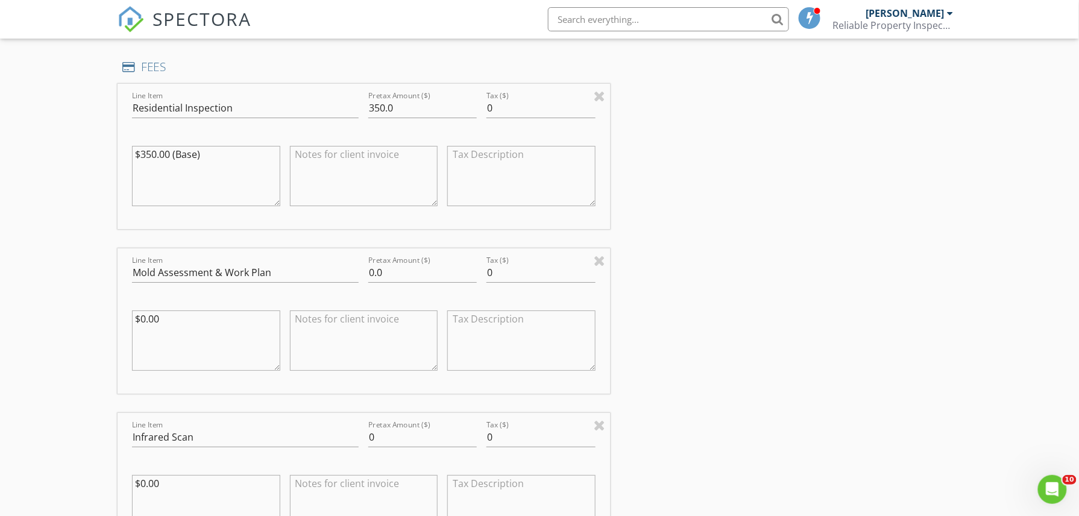
scroll to position [1326, 0]
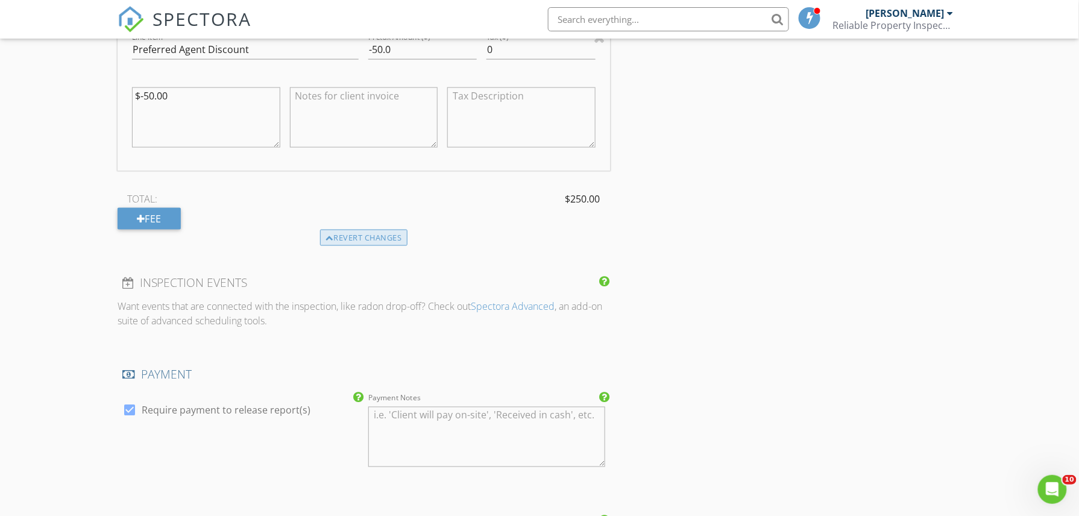
click at [350, 242] on div "Revert changes" at bounding box center [363, 238] width 87 height 17
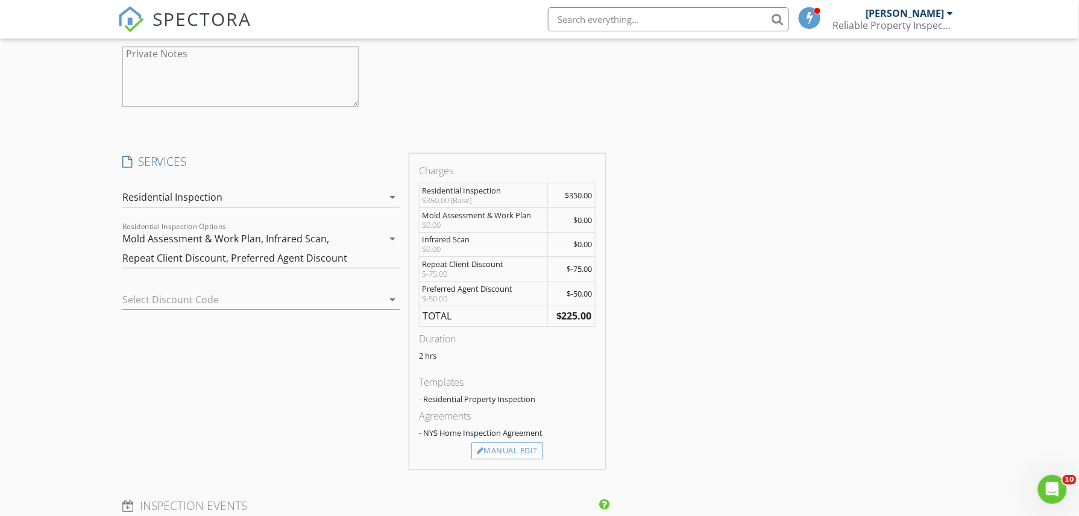
scroll to position [1216, 0]
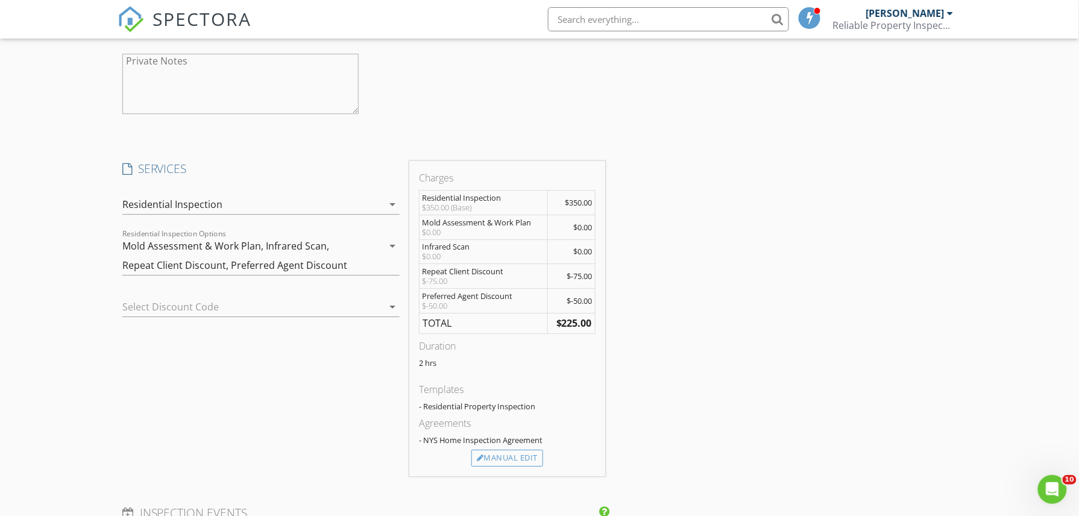
click at [230, 204] on div "Residential Inspection" at bounding box center [252, 204] width 260 height 19
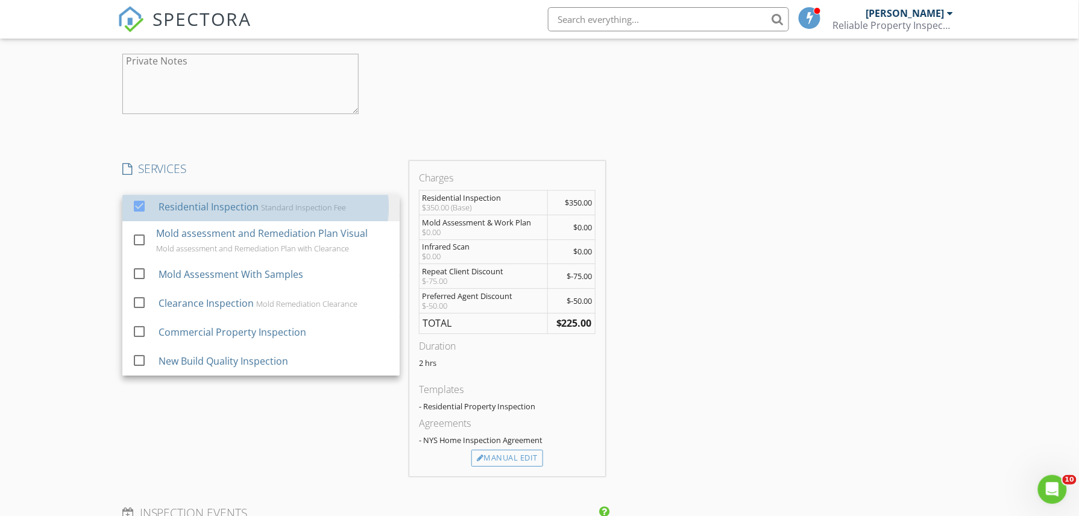
click at [230, 204] on div "Residential Inspection" at bounding box center [209, 206] width 100 height 14
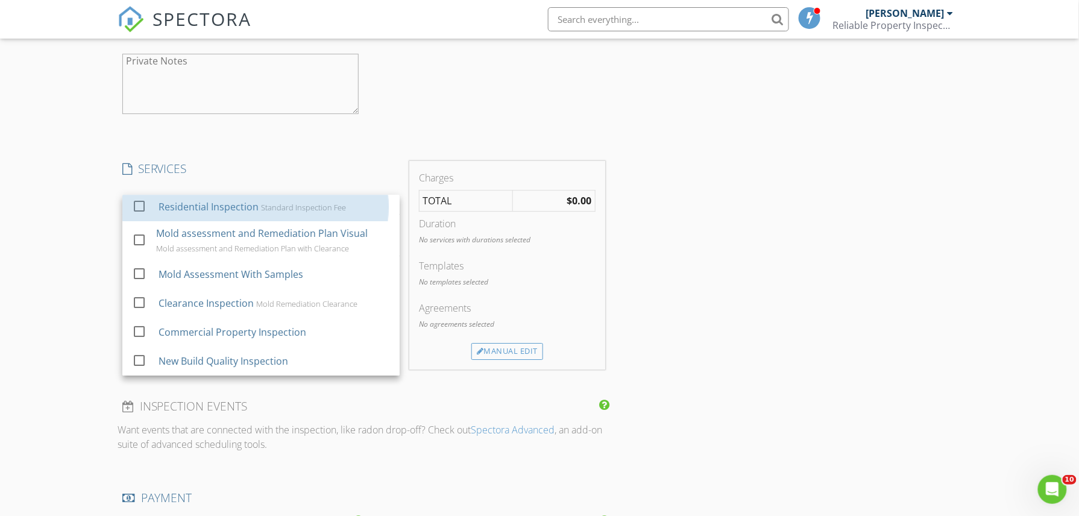
click at [230, 204] on div "Residential Inspection" at bounding box center [209, 206] width 100 height 14
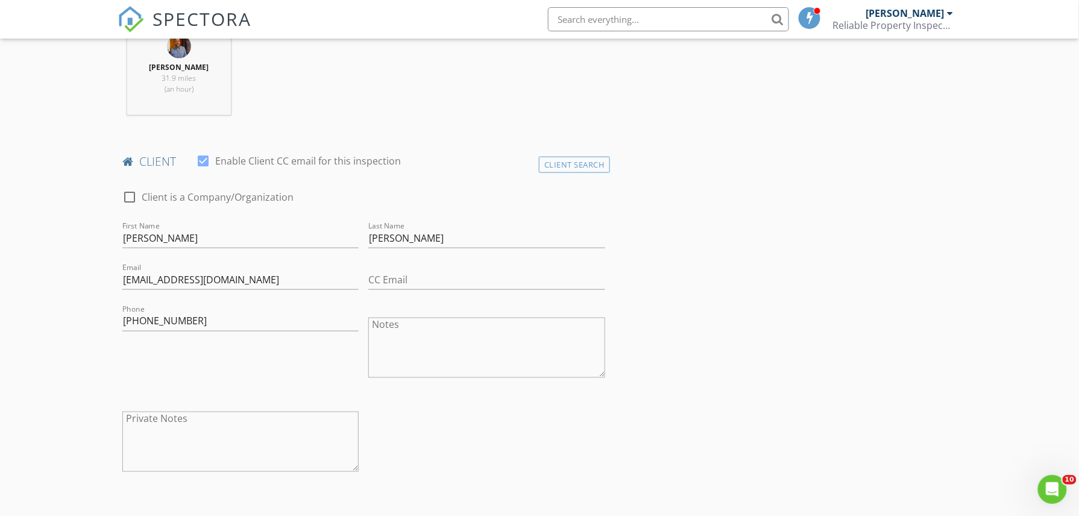
scroll to position [92, 0]
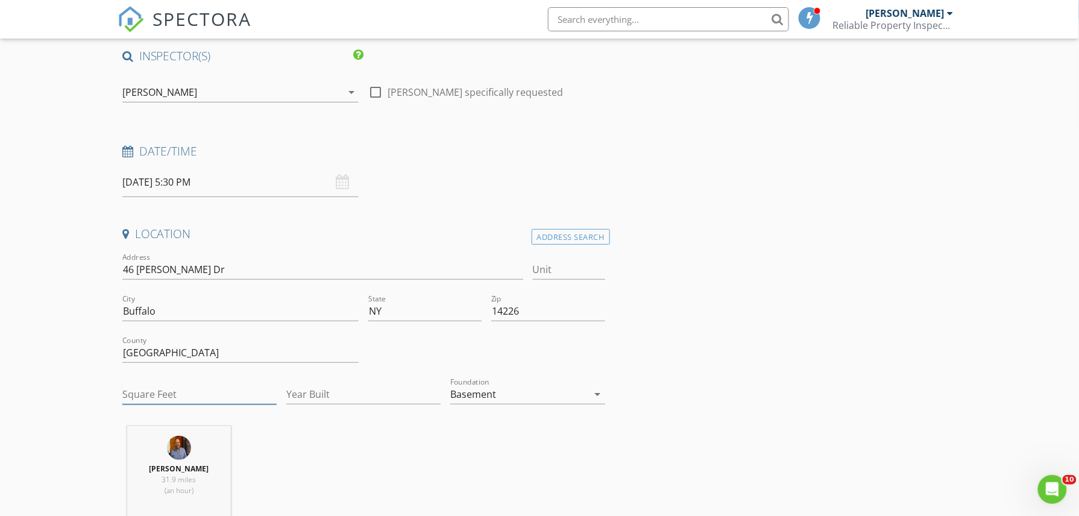
drag, startPoint x: 150, startPoint y: 389, endPoint x: 157, endPoint y: 391, distance: 7.5
click at [152, 389] on input "Square Feet" at bounding box center [199, 395] width 154 height 20
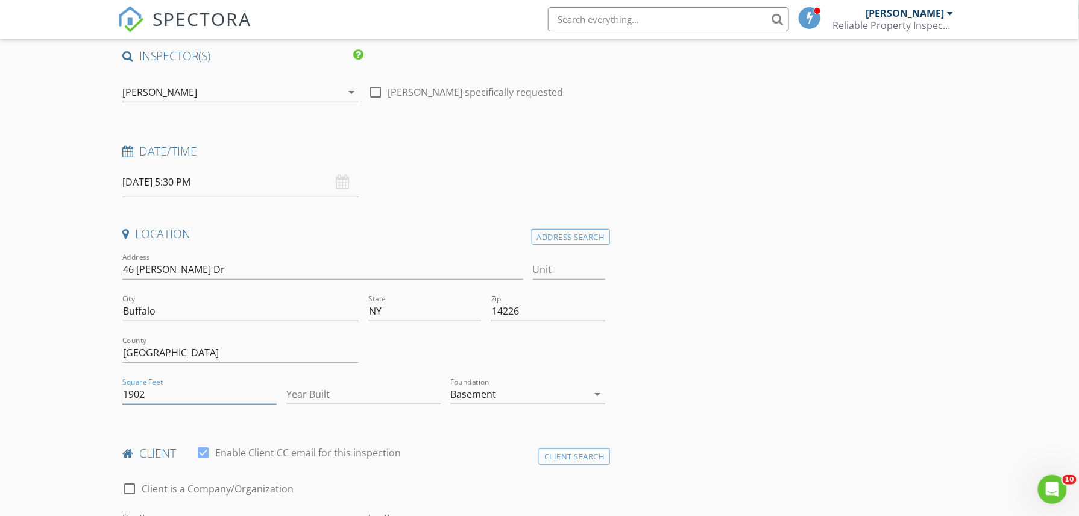
drag, startPoint x: 155, startPoint y: 389, endPoint x: 78, endPoint y: 389, distance: 77.7
type input "1484"
click at [345, 386] on input "Year Built" at bounding box center [363, 395] width 154 height 20
type input "1952"
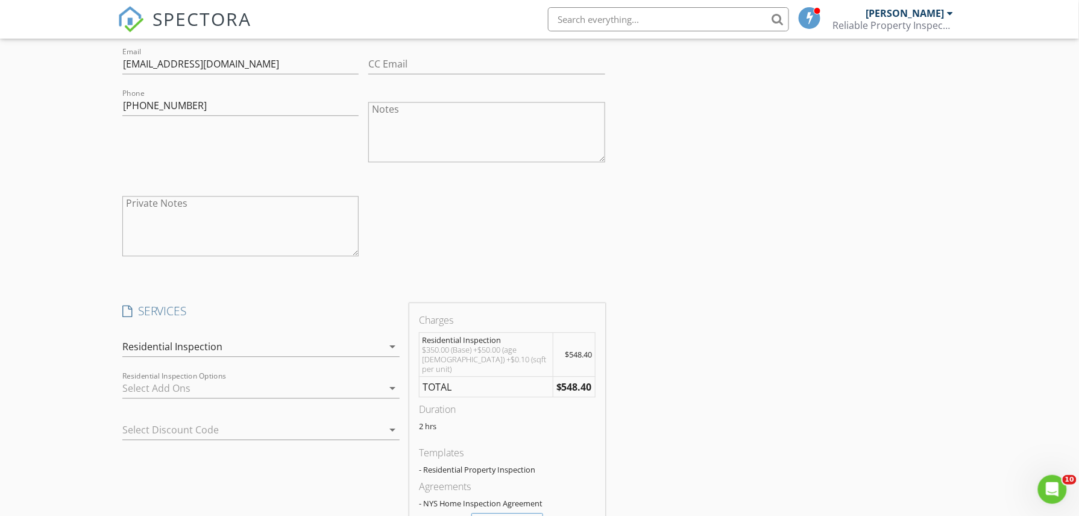
scroll to position [1056, 0]
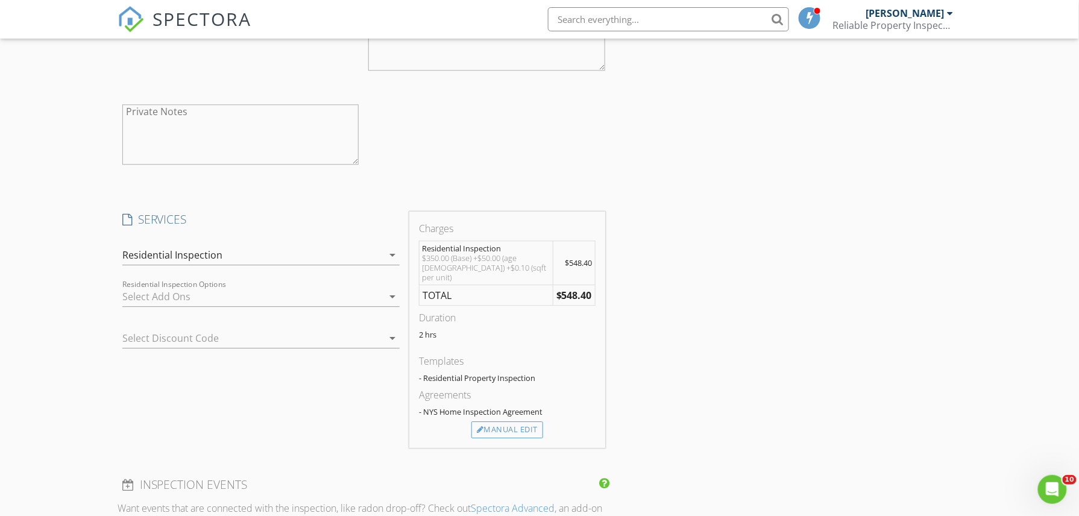
click at [182, 295] on div at bounding box center [252, 296] width 260 height 19
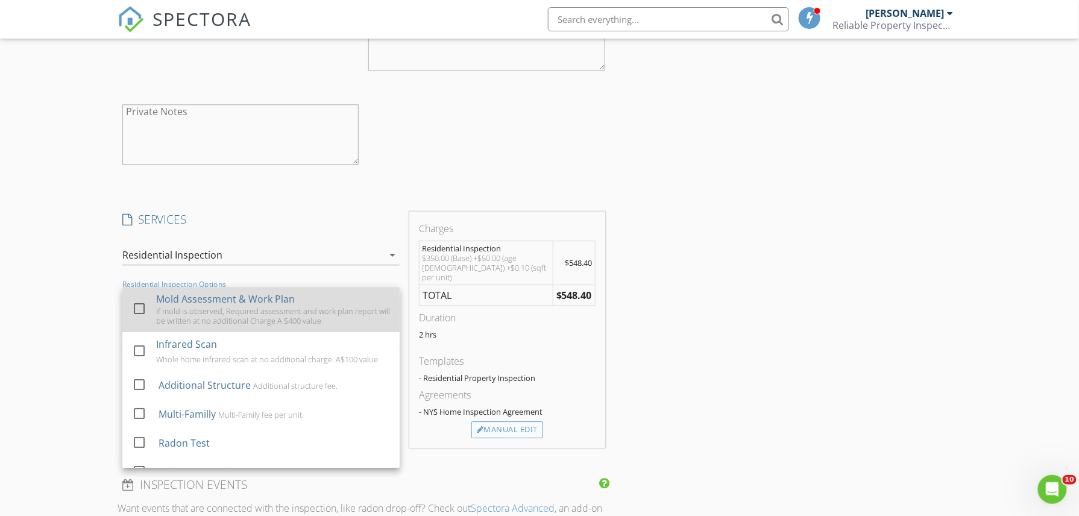
click at [141, 316] on div at bounding box center [139, 308] width 20 height 20
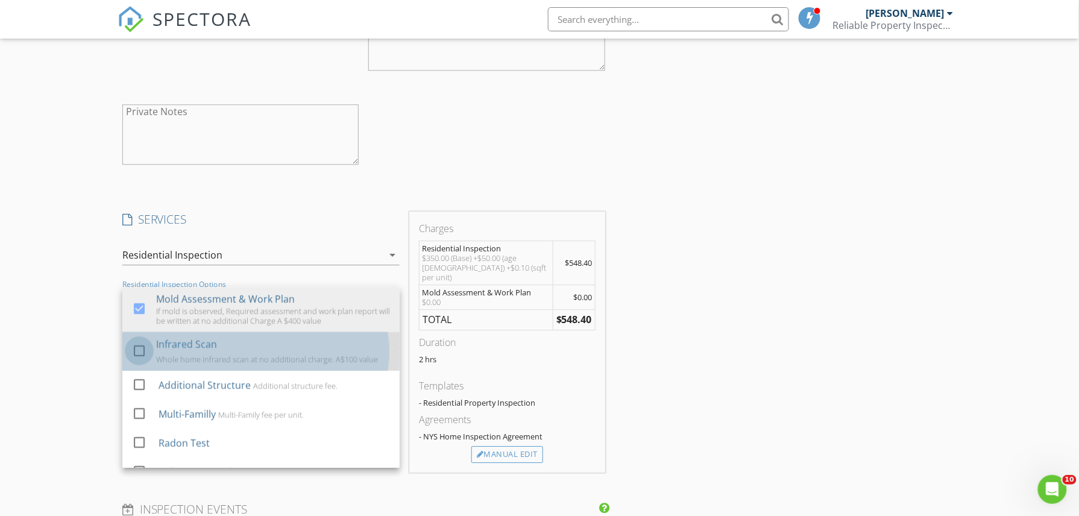
click at [134, 345] on div at bounding box center [139, 351] width 20 height 20
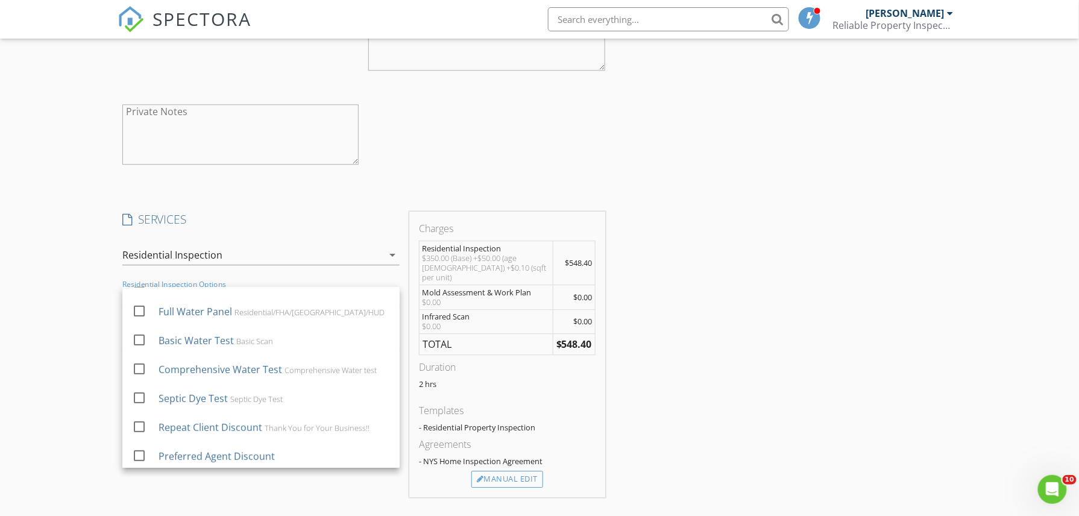
scroll to position [163, 0]
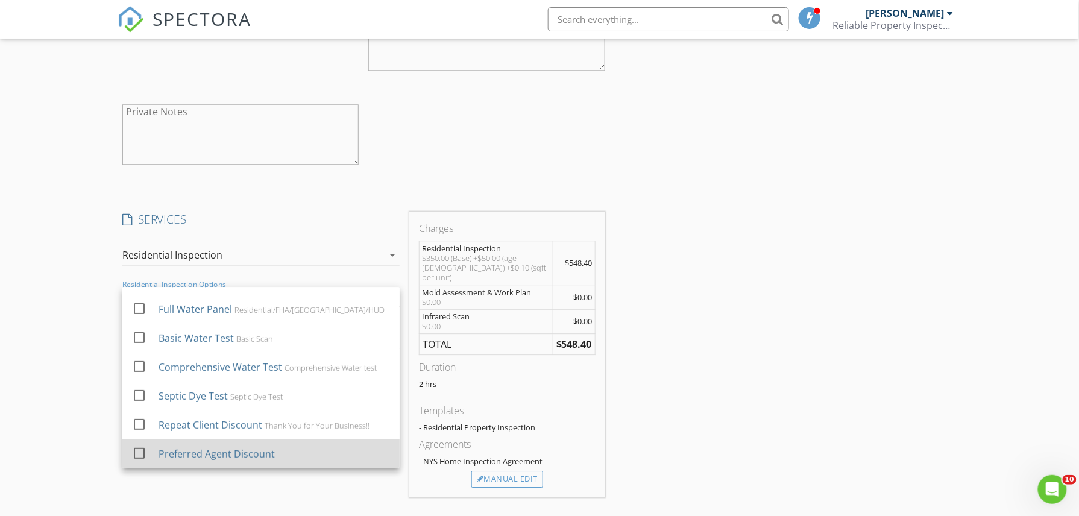
click at [138, 456] on div at bounding box center [139, 453] width 20 height 20
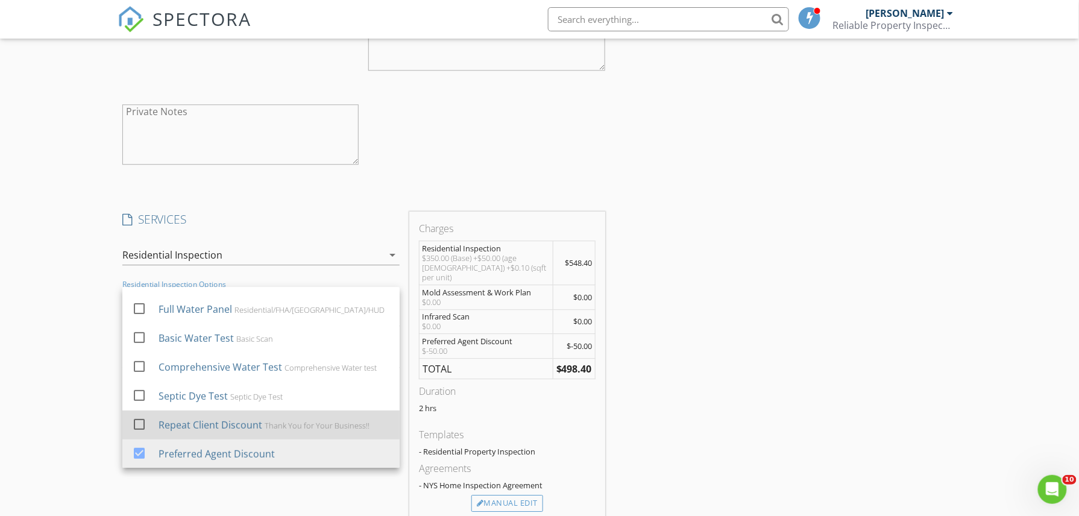
click at [145, 429] on div at bounding box center [139, 424] width 20 height 20
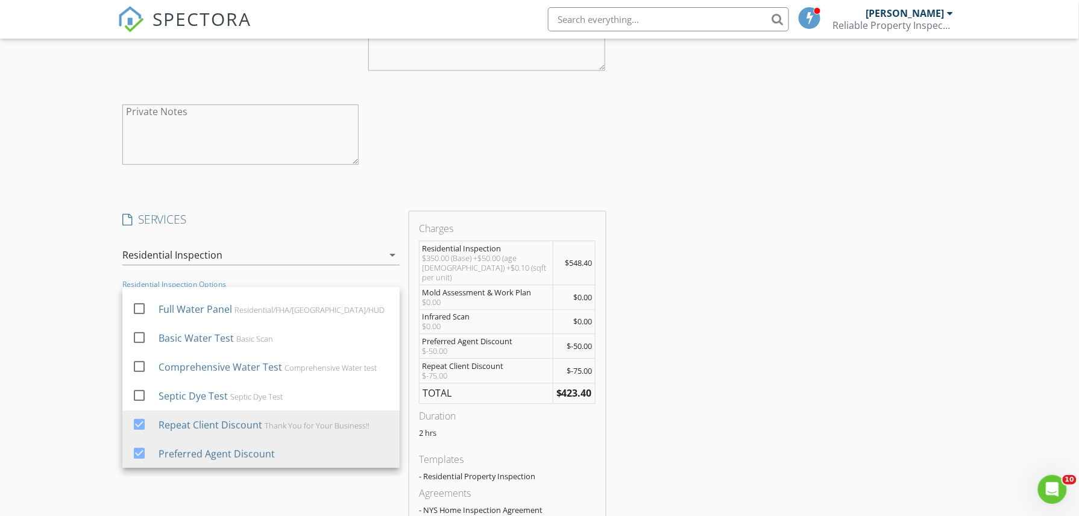
scroll to position [1136, 0]
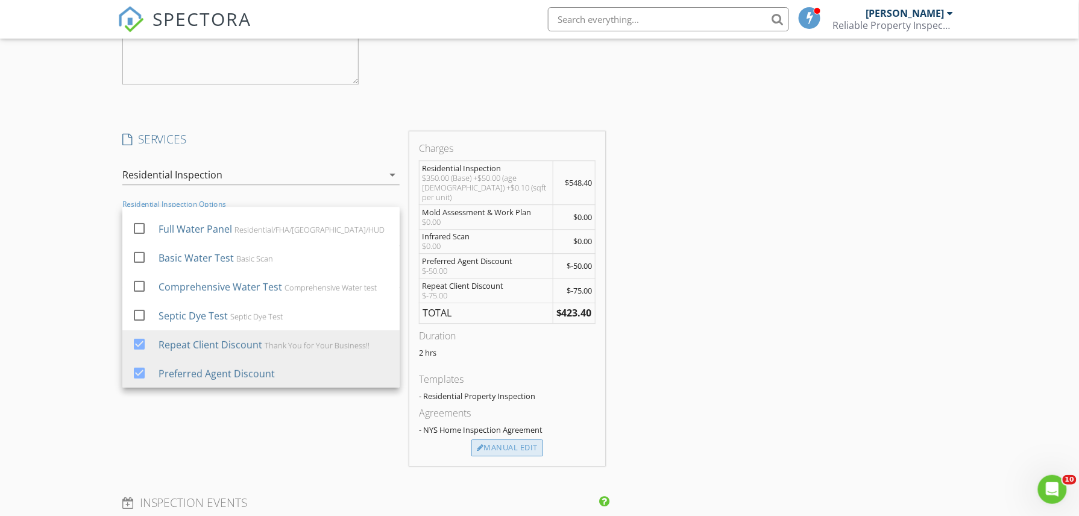
click at [524, 439] on div "Manual Edit" at bounding box center [507, 447] width 72 height 17
type input "548.4"
type textarea "$350.00 (Base) +$50.00 (age 50 - 100) +$0.10 (sqft per unit)"
type input "Preferred Agent Discount"
type textarea "$-50.00"
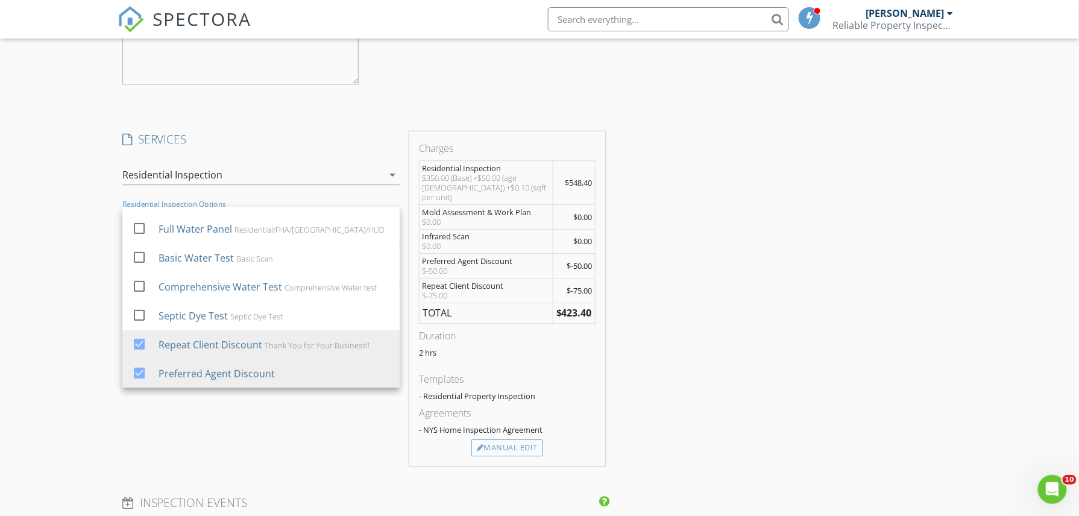
type input "Repeat Client Discount"
type input "-75.0"
type textarea "$-75.00"
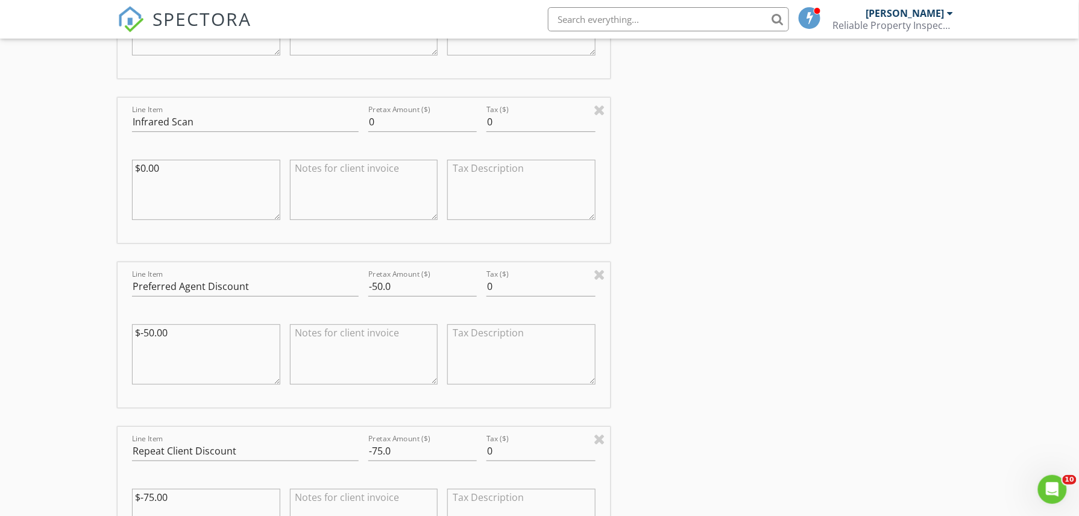
scroll to position [1779, 0]
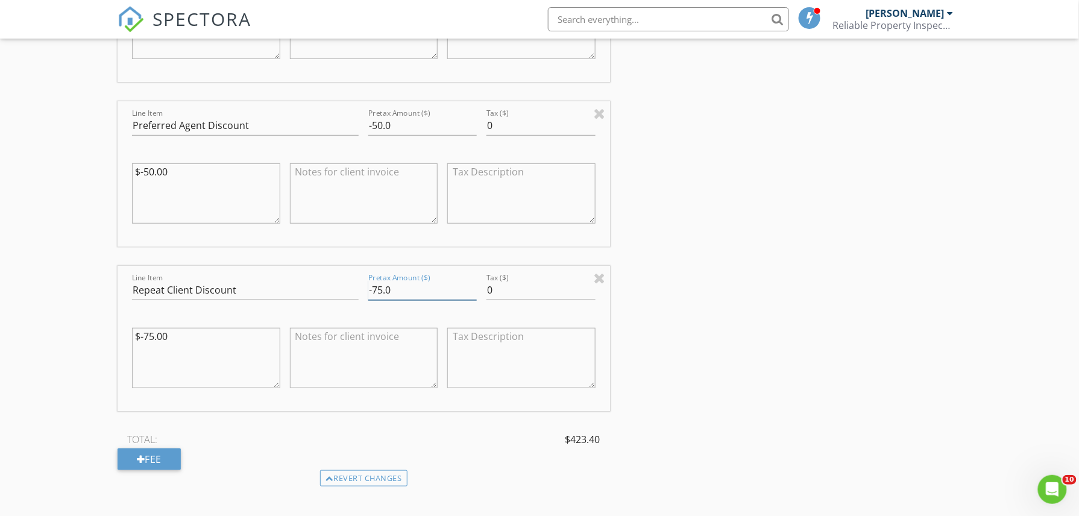
drag, startPoint x: 389, startPoint y: 288, endPoint x: 345, endPoint y: 295, distance: 44.5
click at [345, 295] on div "Line Item Repeat Client Discount Pretax Amount ($) -75.0 Tax ($) 0 $-75.00" at bounding box center [364, 338] width 492 height 145
type input "-50.00"
drag, startPoint x: 190, startPoint y: 336, endPoint x: 181, endPoint y: 339, distance: 10.1
click at [189, 336] on textarea "$-75.00" at bounding box center [206, 358] width 148 height 60
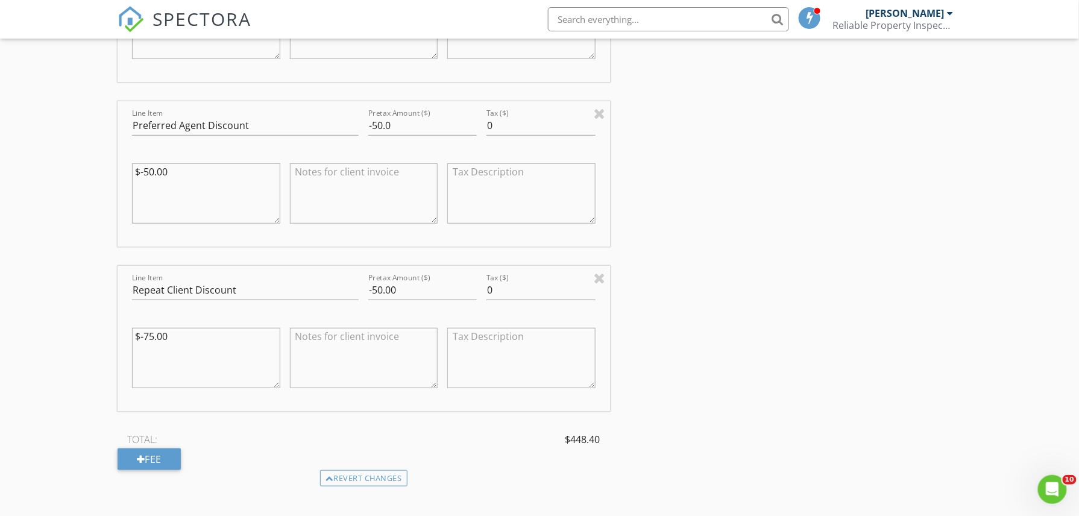
drag, startPoint x: 181, startPoint y: 339, endPoint x: 36, endPoint y: 317, distance: 146.3
click at [152, 336] on textarea "$-75.00" at bounding box center [206, 358] width 148 height 60
click at [148, 340] on textarea "$-5.00" at bounding box center [206, 358] width 148 height 60
type textarea "$-50.00"
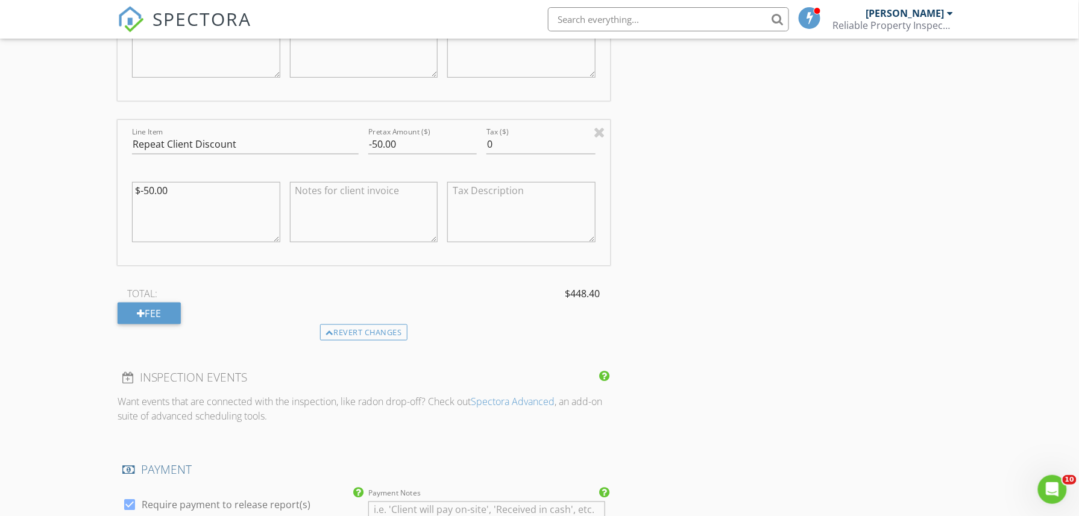
scroll to position [1939, 0]
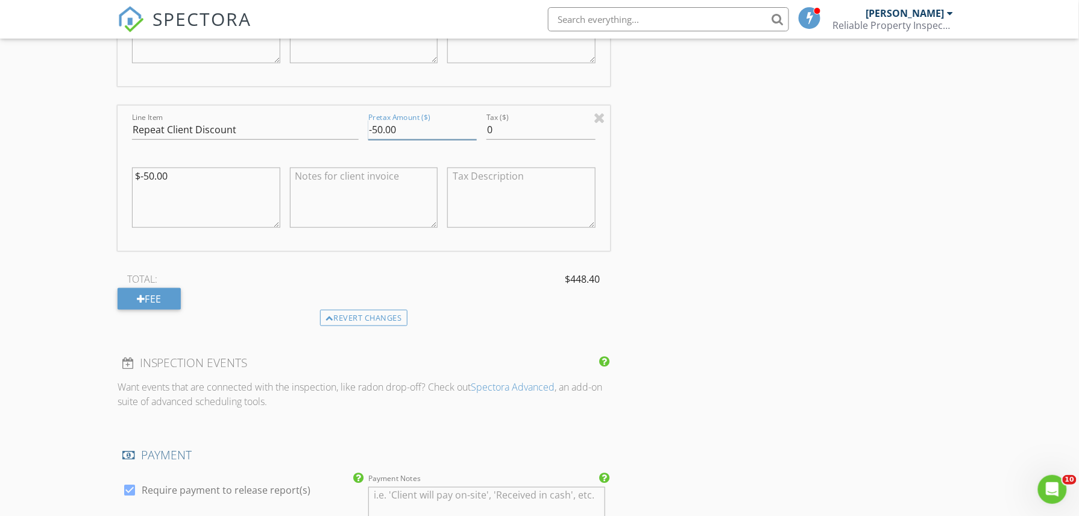
drag, startPoint x: 393, startPoint y: 131, endPoint x: 377, endPoint y: 130, distance: 15.7
click at [377, 130] on input "-50.00" at bounding box center [422, 130] width 108 height 20
type input "-25.00"
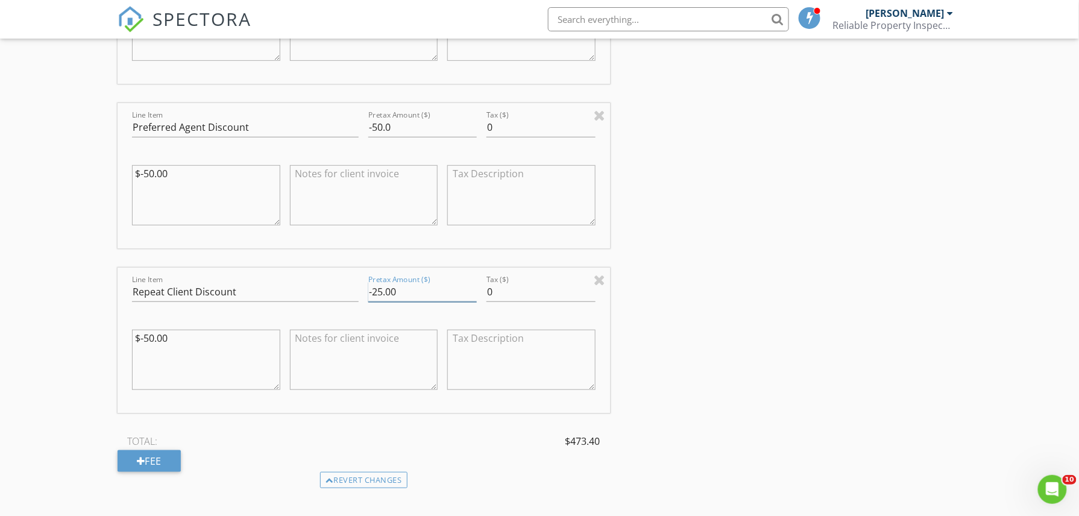
scroll to position [1779, 0]
drag, startPoint x: 417, startPoint y: 295, endPoint x: 330, endPoint y: 292, distance: 86.8
click at [330, 292] on div "Line Item Repeat Client Discount Pretax Amount ($) -25.00 Tax ($) 0 $-50.00" at bounding box center [364, 338] width 492 height 145
drag, startPoint x: 254, startPoint y: 286, endPoint x: 102, endPoint y: 281, distance: 152.0
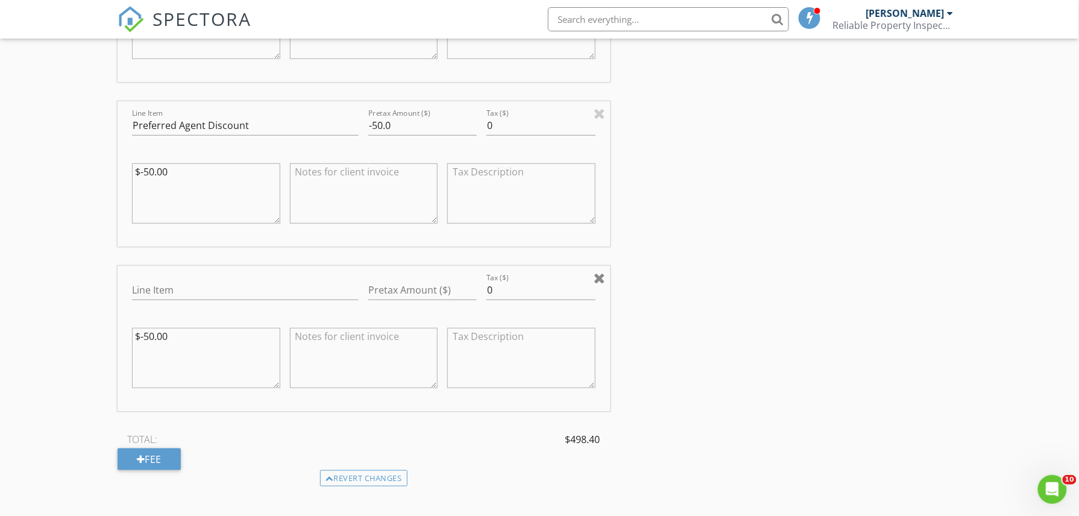
click at [600, 281] on div at bounding box center [599, 278] width 11 height 14
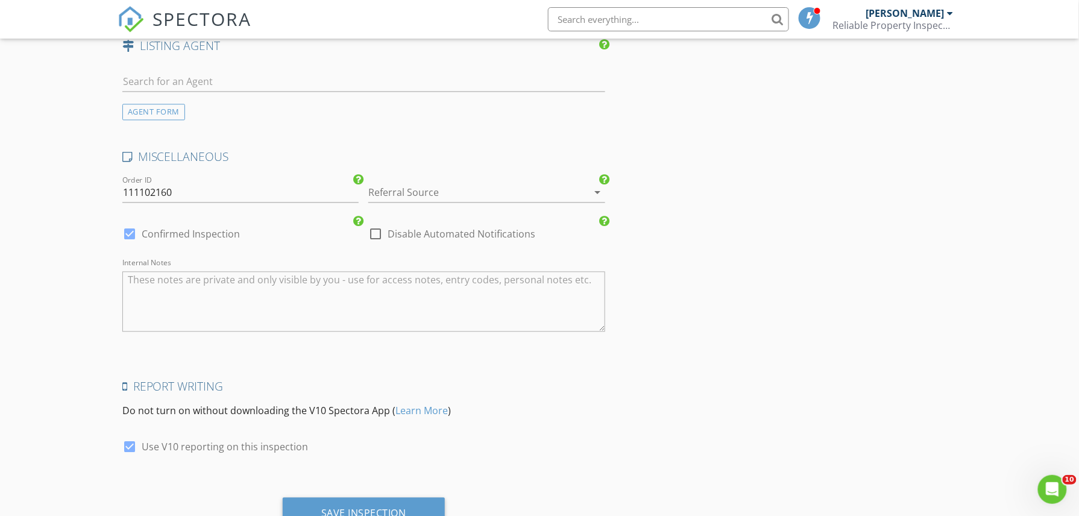
scroll to position [2417, 0]
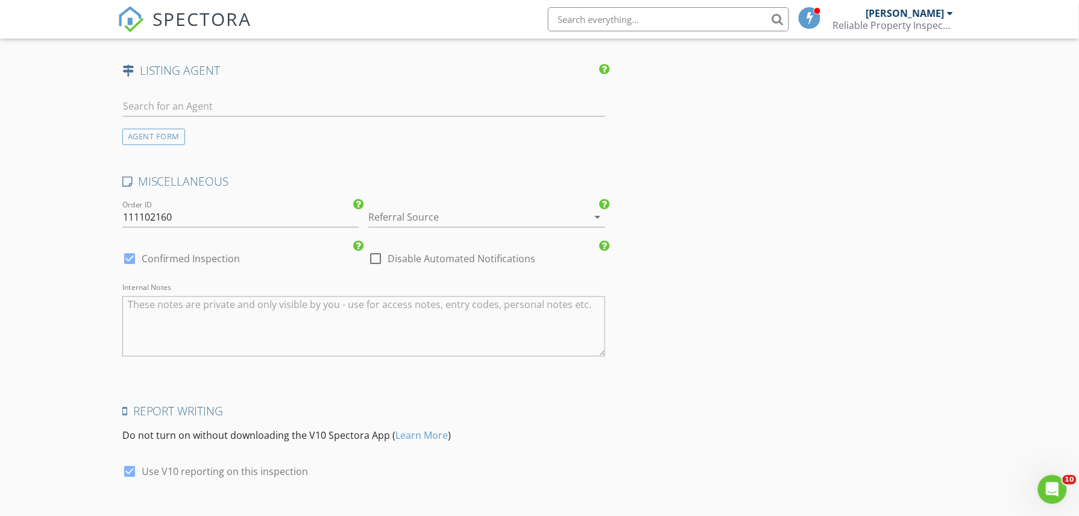
click at [396, 215] on div at bounding box center [469, 217] width 203 height 19
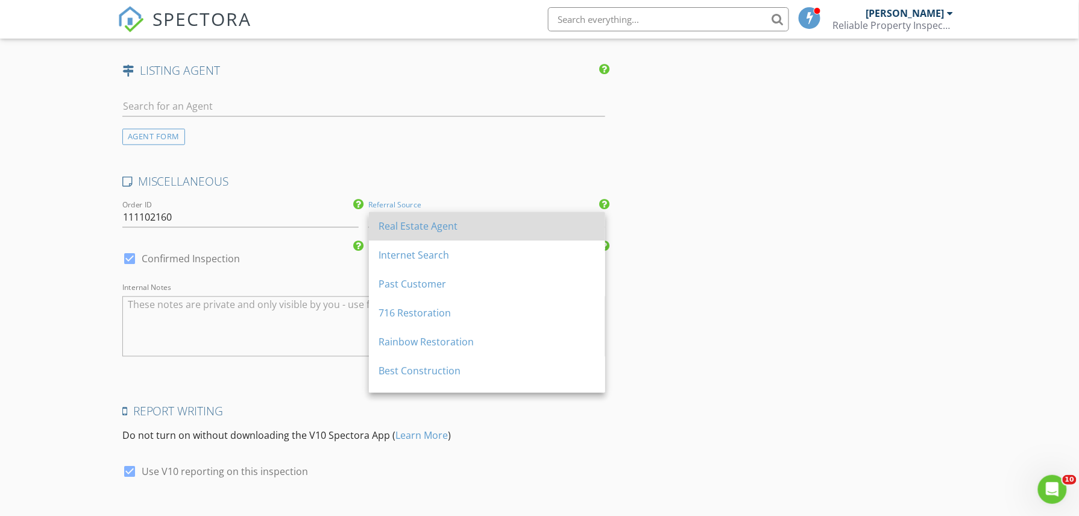
click at [415, 227] on div "Real Estate Agent" at bounding box center [486, 226] width 217 height 14
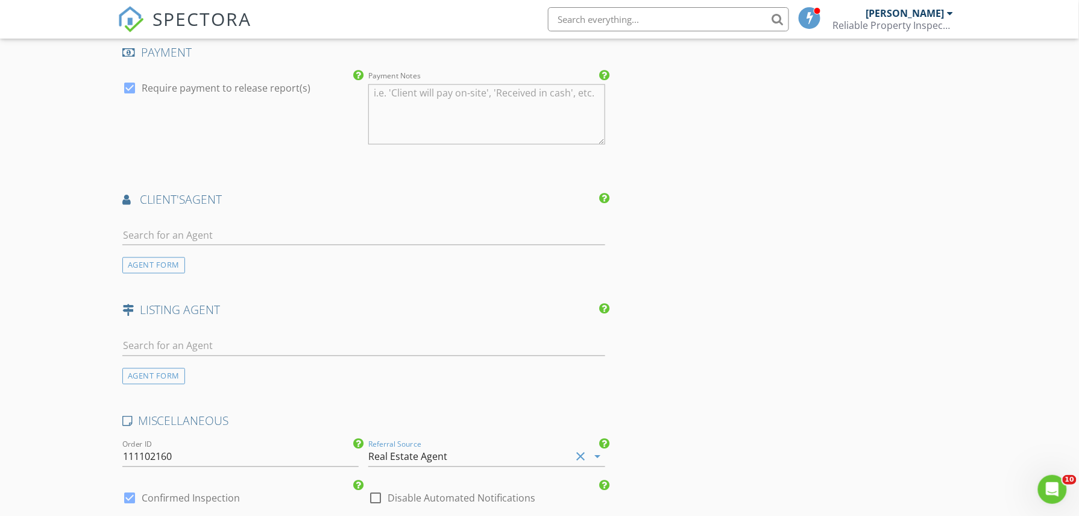
scroll to position [2176, 0]
click at [189, 239] on input "text" at bounding box center [363, 237] width 483 height 20
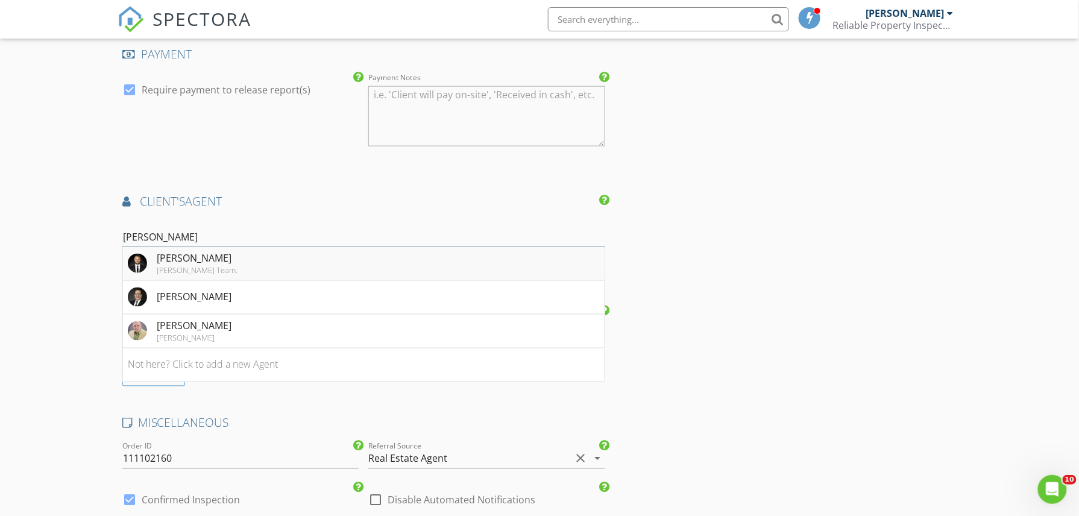
type input "Jos"
drag, startPoint x: 242, startPoint y: 258, endPoint x: 312, endPoint y: 270, distance: 70.9
click at [237, 259] on div "Joseph Strano" at bounding box center [197, 258] width 81 height 14
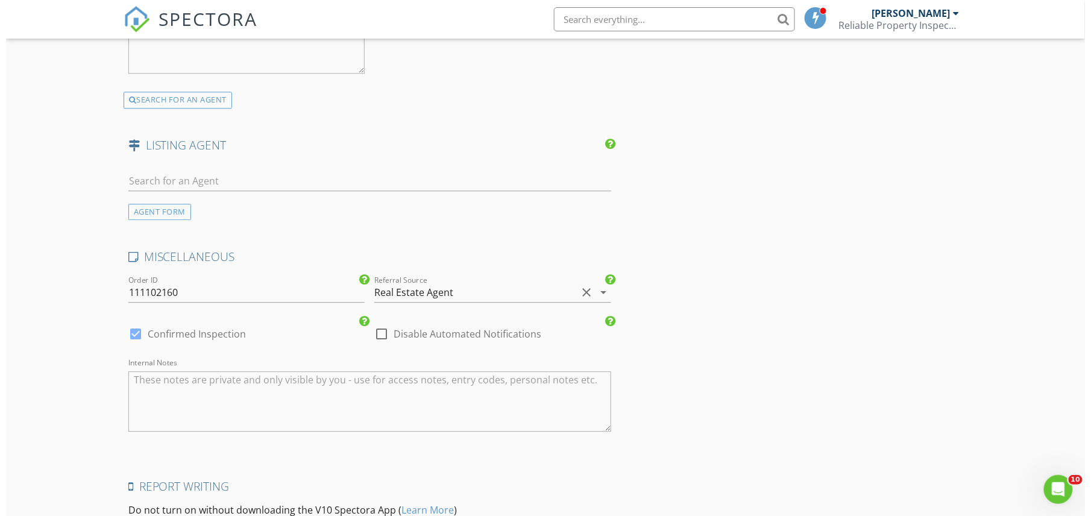
scroll to position [2772, 0]
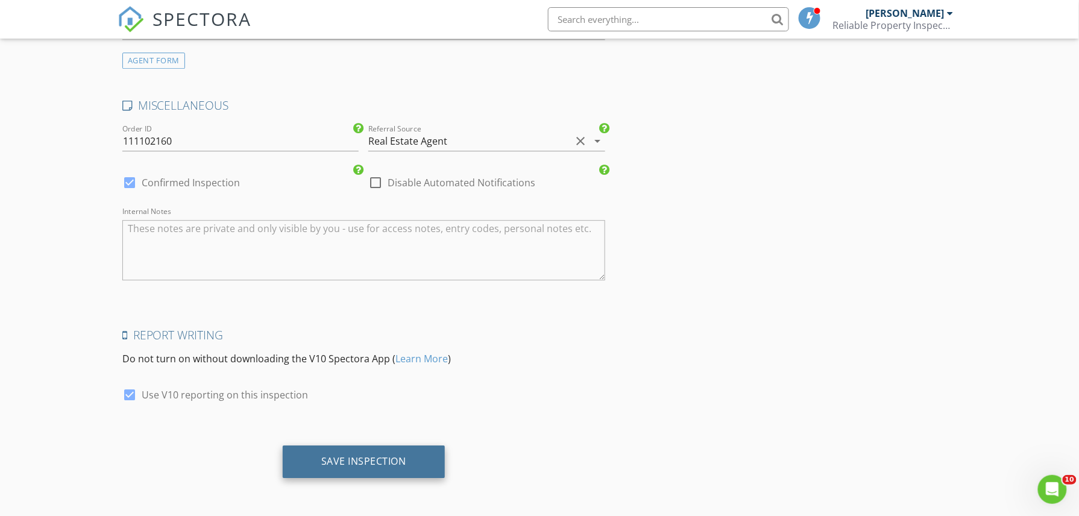
click at [377, 461] on div "Save Inspection" at bounding box center [363, 461] width 85 height 12
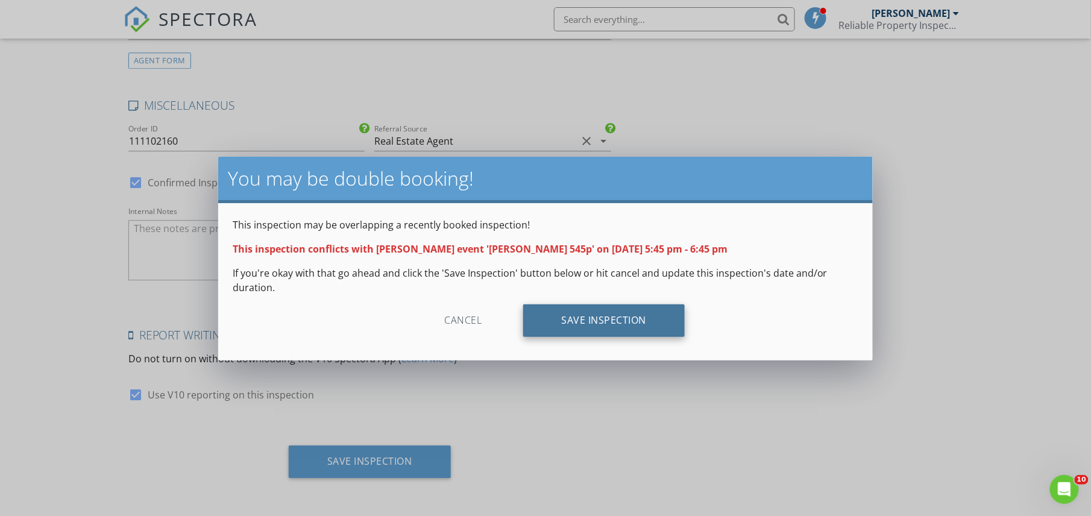
click at [651, 327] on div "Save Inspection" at bounding box center [604, 320] width 162 height 33
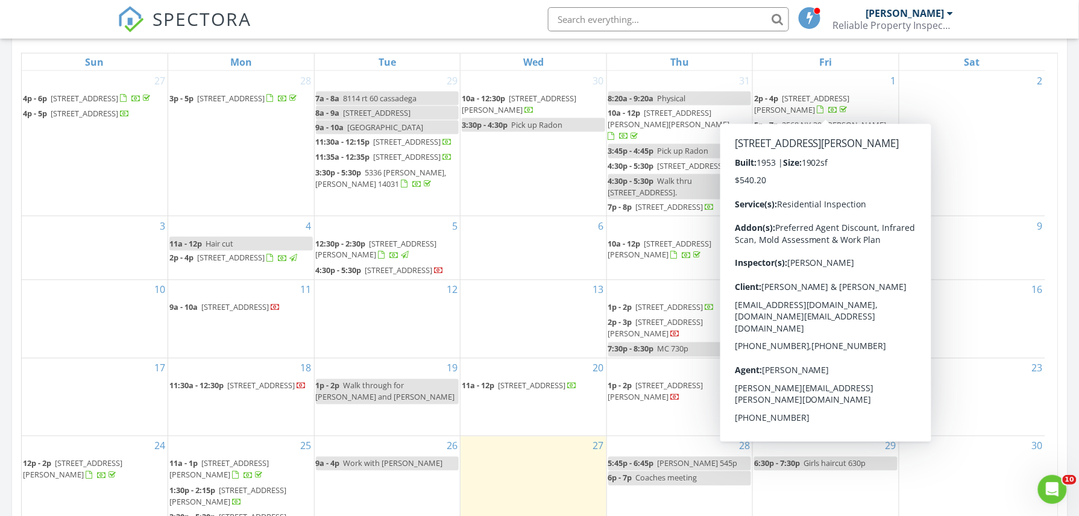
drag, startPoint x: 815, startPoint y: 87, endPoint x: 812, endPoint y: 98, distance: 11.1
click at [812, 98] on span "26 harwood drive , Amherst 14226" at bounding box center [801, 104] width 95 height 22
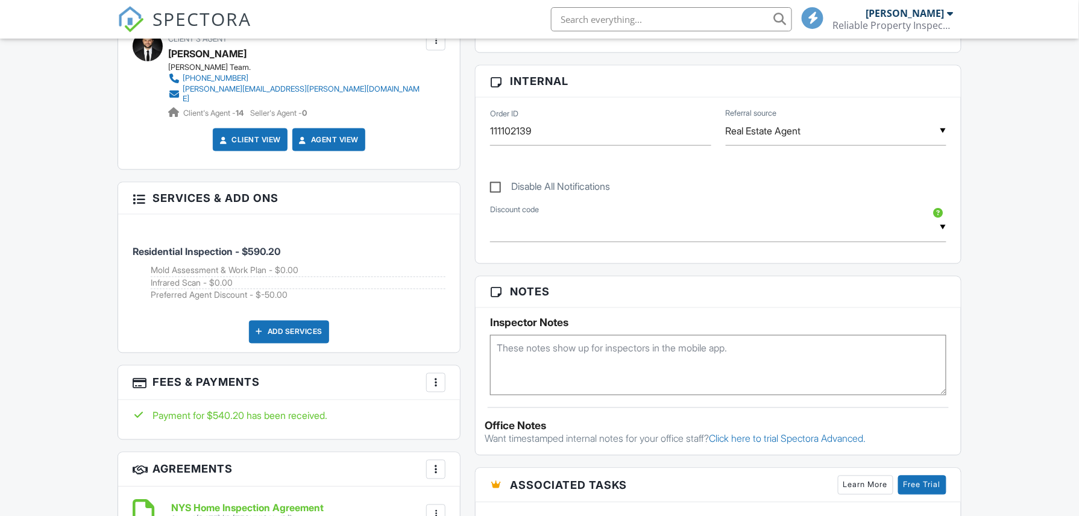
click at [430, 381] on div "More" at bounding box center [435, 382] width 19 height 19
click at [436, 377] on div at bounding box center [436, 383] width 12 height 12
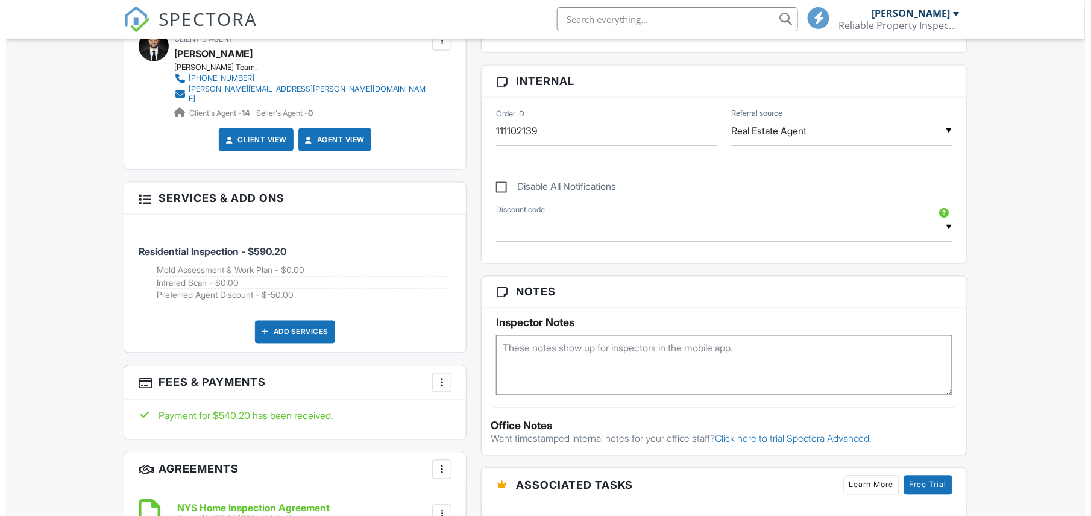
scroll to position [723, 0]
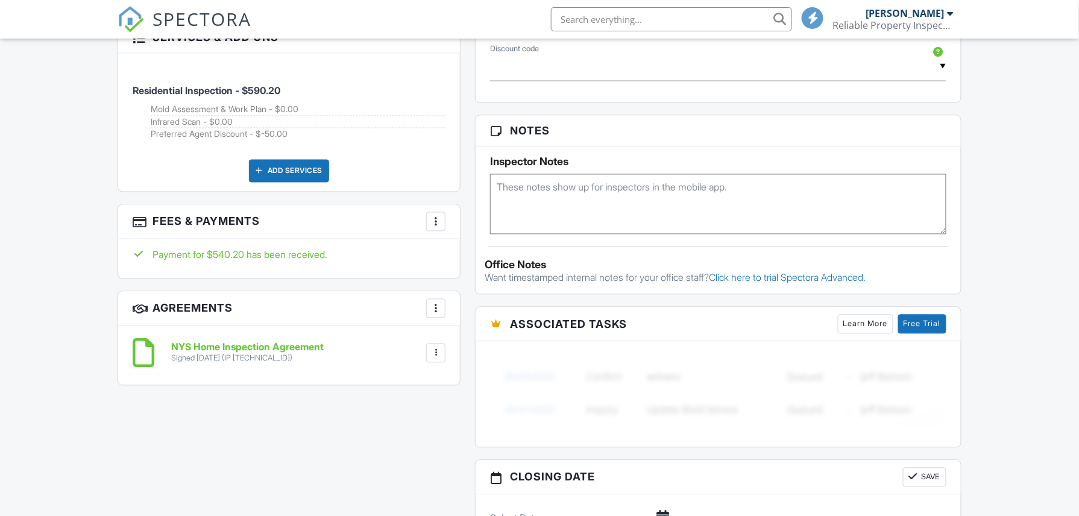
click at [438, 216] on div at bounding box center [436, 222] width 12 height 12
click at [494, 249] on li "Edit Fees & Payments" at bounding box center [496, 258] width 126 height 30
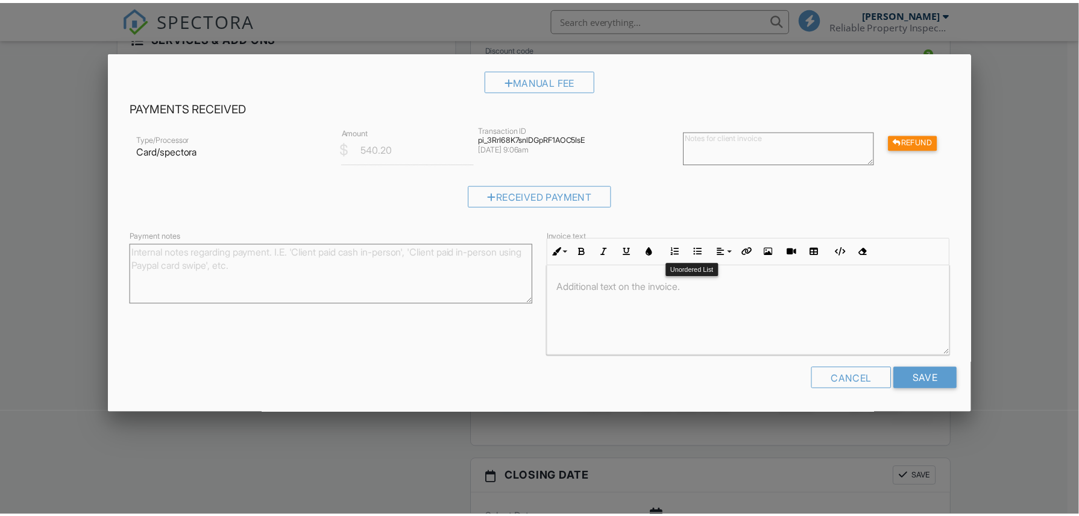
scroll to position [0, 0]
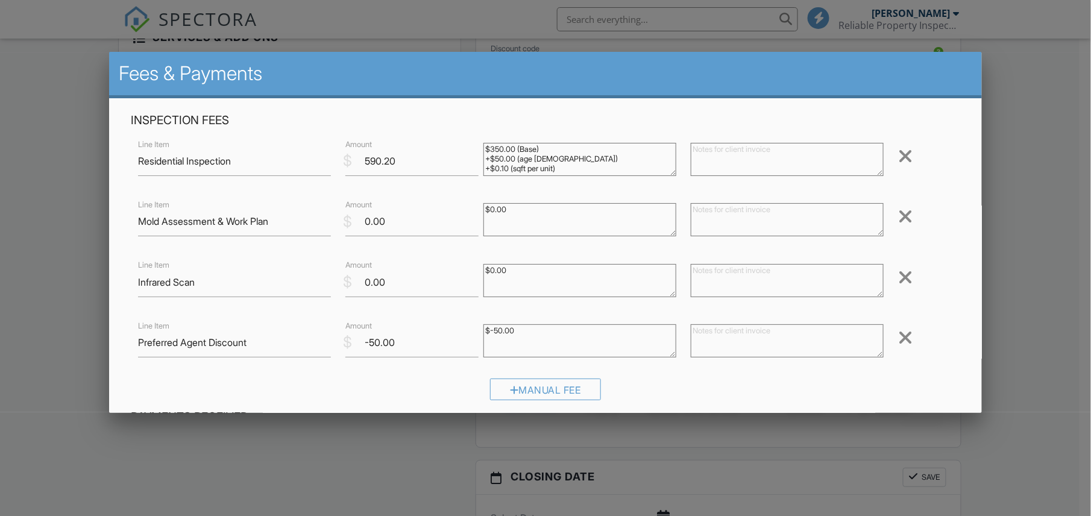
click at [1091, 282] on html "SPECTORA Gregory Podsiadlo Reliable Property Inspections of WNY, LLC Role: Insp…" at bounding box center [545, 375] width 1091 height 2197
click at [315, 459] on div at bounding box center [545, 262] width 1091 height 645
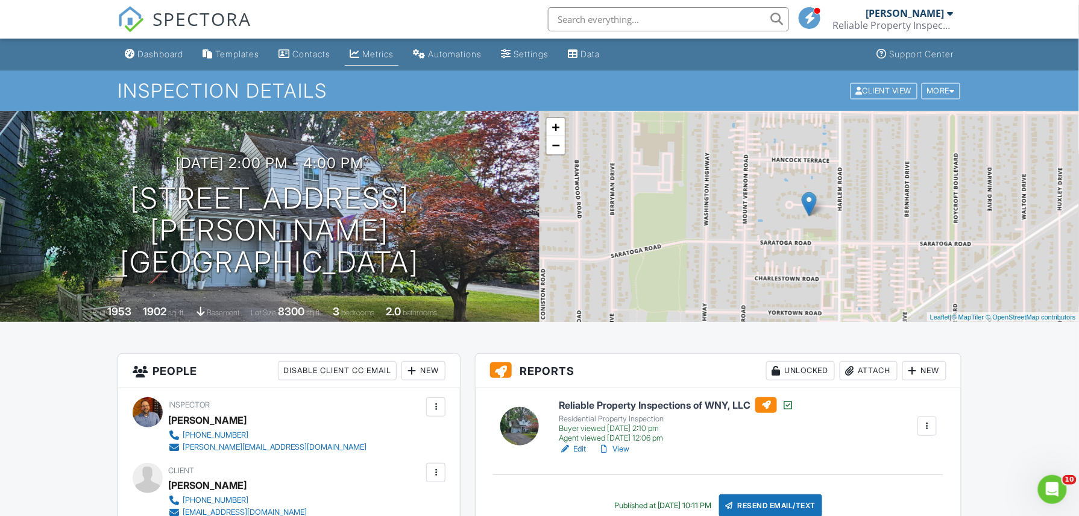
click at [360, 46] on link "Metrics" at bounding box center [372, 54] width 54 height 22
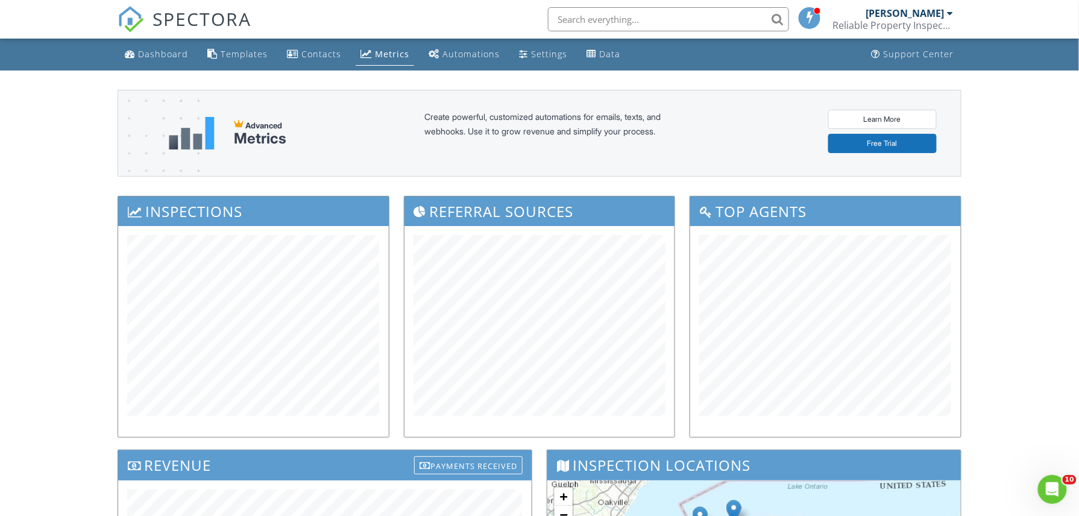
click at [149, 51] on div "Dashboard" at bounding box center [163, 53] width 50 height 11
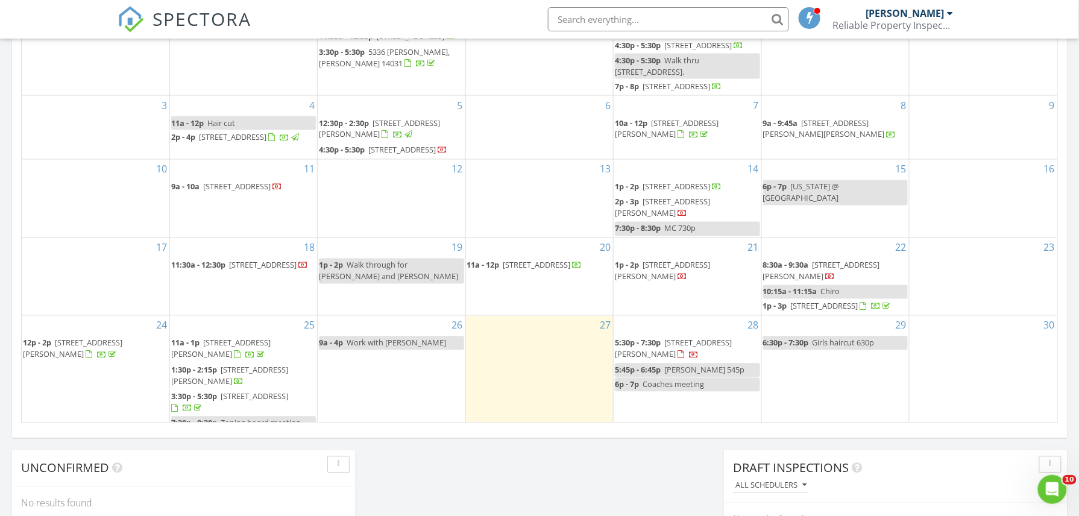
scroll to position [723, 0]
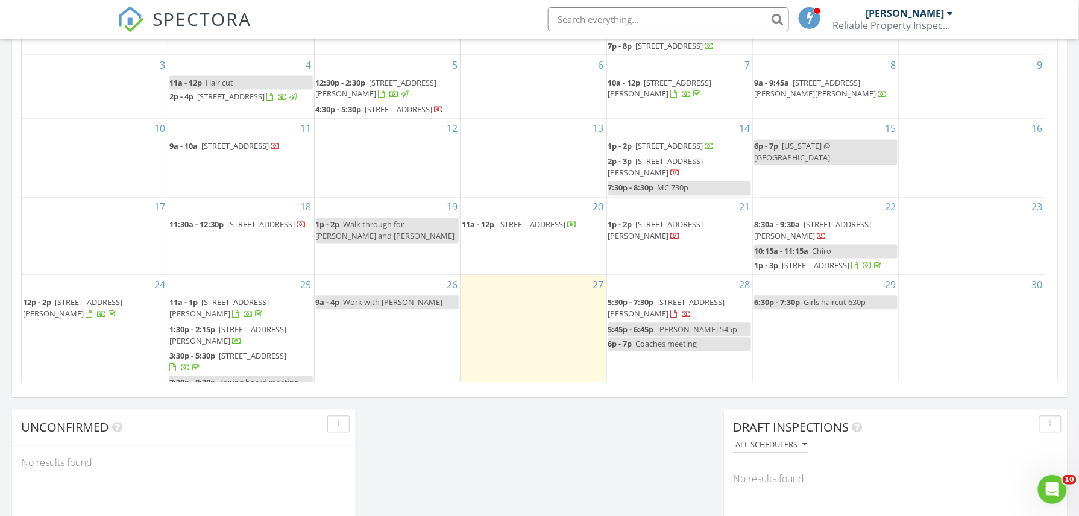
drag, startPoint x: 237, startPoint y: 353, endPoint x: 230, endPoint y: 359, distance: 9.4
click at [230, 347] on span "5099 Rockledge Dr, Clarence 14031" at bounding box center [227, 335] width 117 height 22
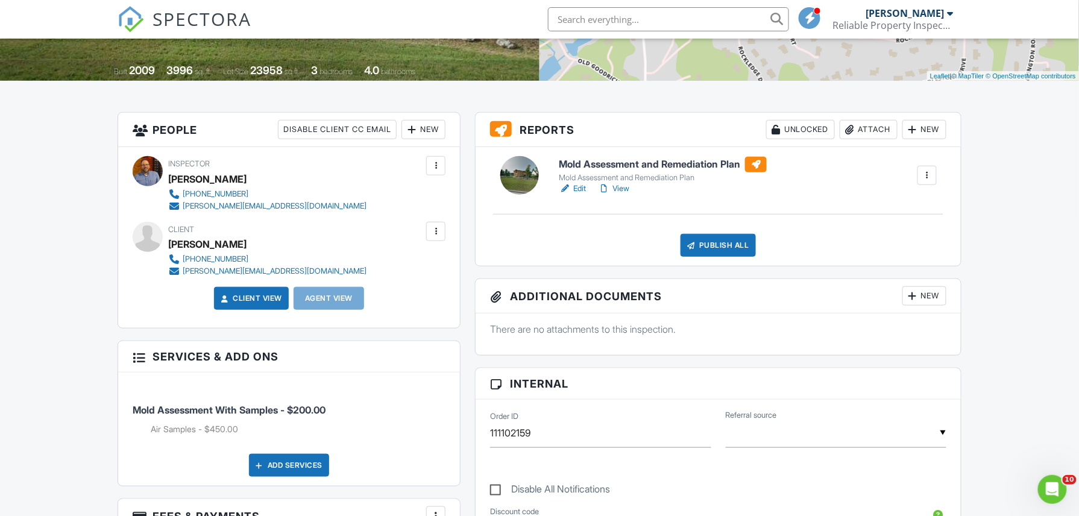
click at [639, 158] on h6 "Mold Assessment and Remediation Plan" at bounding box center [663, 165] width 208 height 16
